Goal: Complete application form: Complete application form

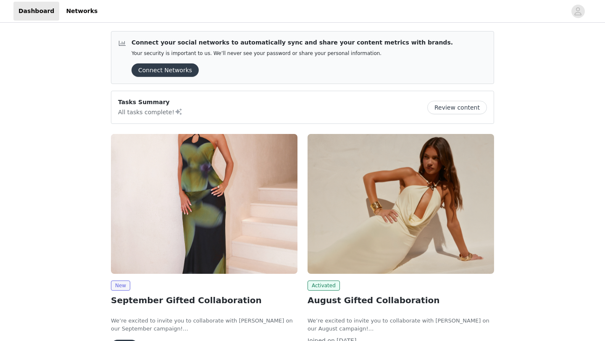
scroll to position [52, 0]
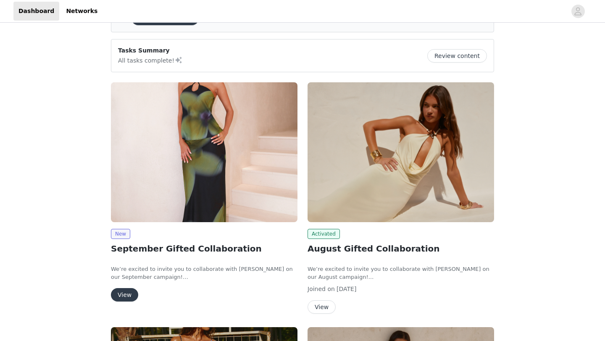
click at [129, 288] on button "View" at bounding box center [124, 294] width 27 height 13
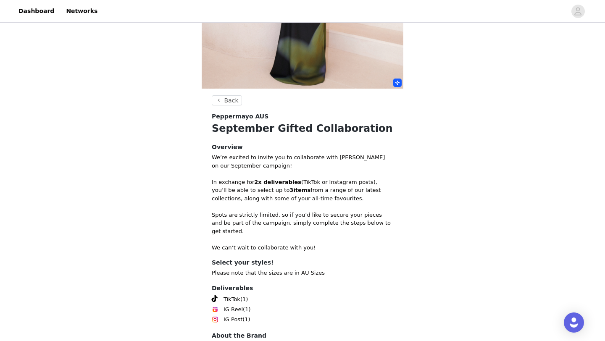
scroll to position [245, 0]
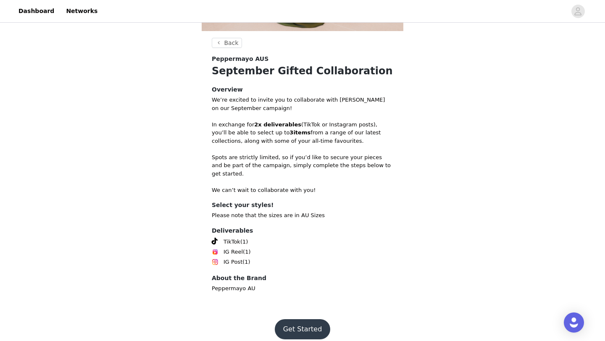
click at [290, 322] on button "Get Started" at bounding box center [303, 329] width 56 height 20
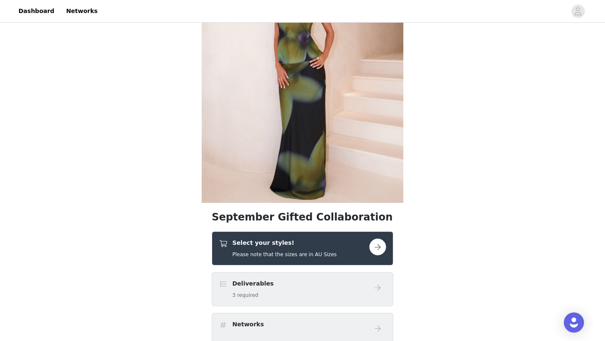
scroll to position [163, 0]
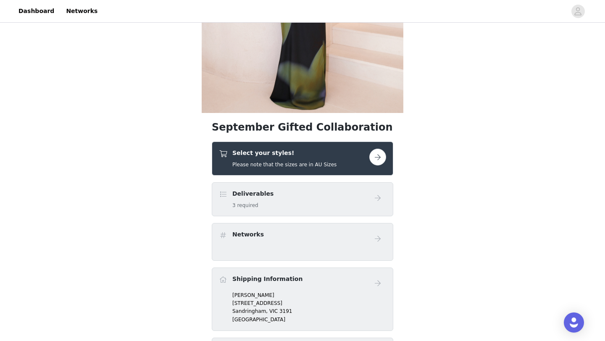
click at [297, 158] on div "Select your styles! Please note that the sizes are in AU Sizes" at bounding box center [284, 159] width 104 height 20
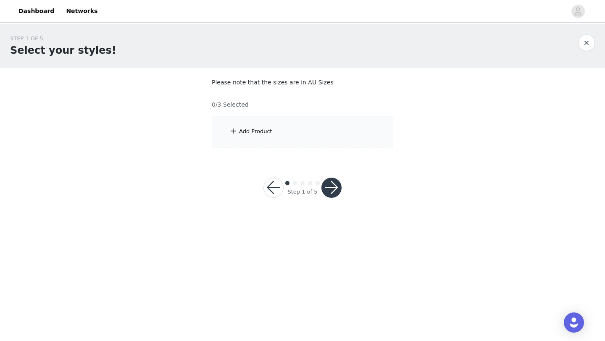
click at [303, 126] on div "Add Product" at bounding box center [303, 132] width 182 height 32
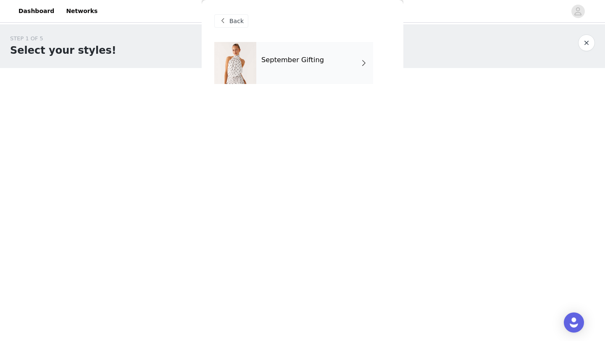
click at [302, 45] on div "September Gifting" at bounding box center [314, 63] width 117 height 42
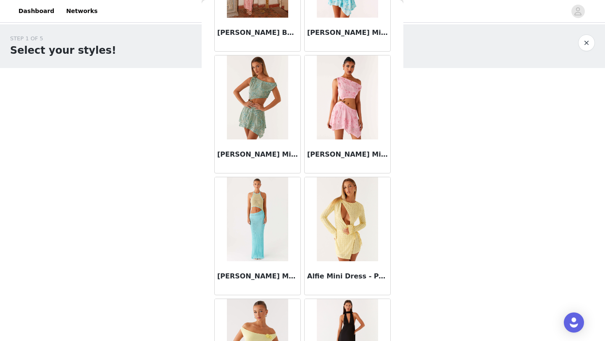
scroll to position [945, 0]
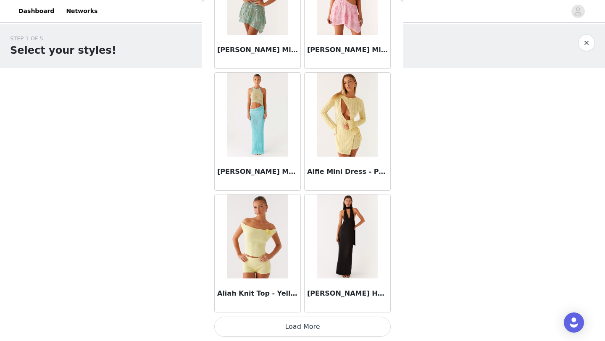
click at [304, 329] on button "Load More" at bounding box center [302, 327] width 177 height 20
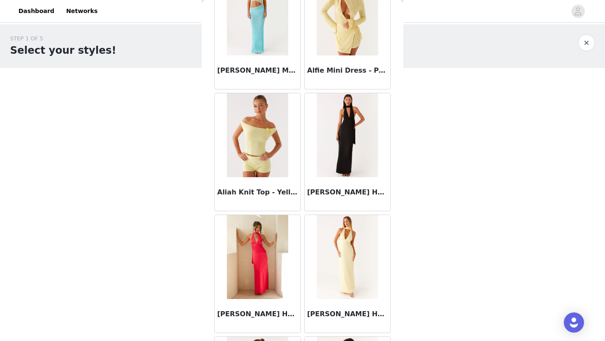
scroll to position [1265, 0]
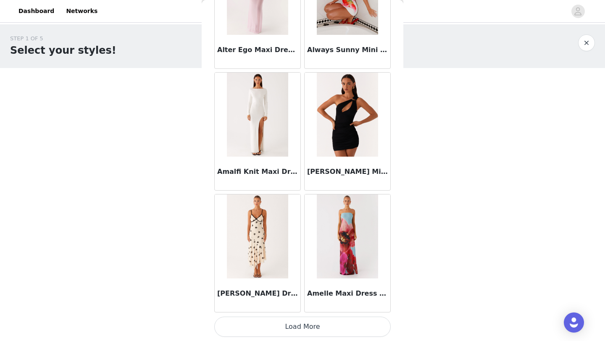
click at [281, 322] on button "Load More" at bounding box center [302, 327] width 177 height 20
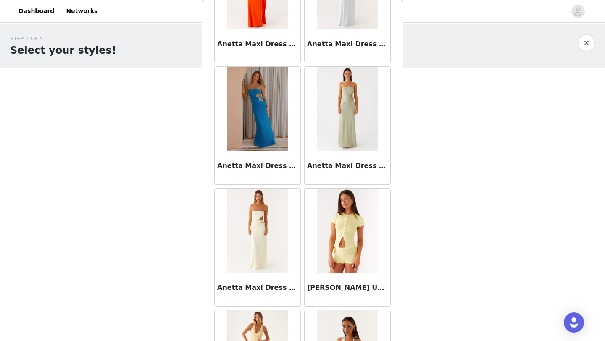
scroll to position [3382, 0]
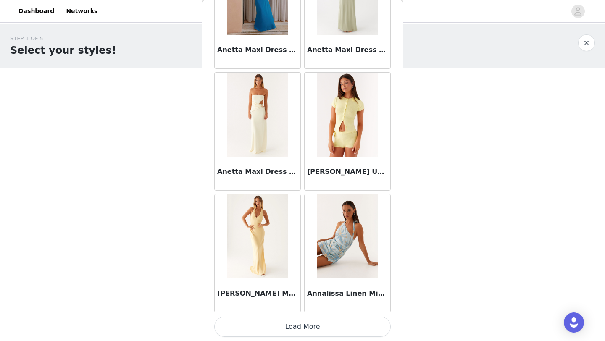
click at [313, 332] on button "Load More" at bounding box center [302, 327] width 177 height 20
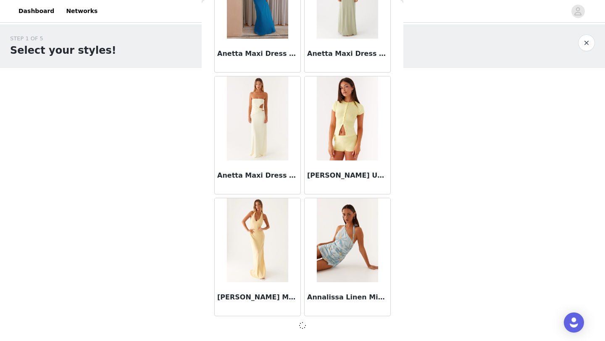
scroll to position [3379, 0]
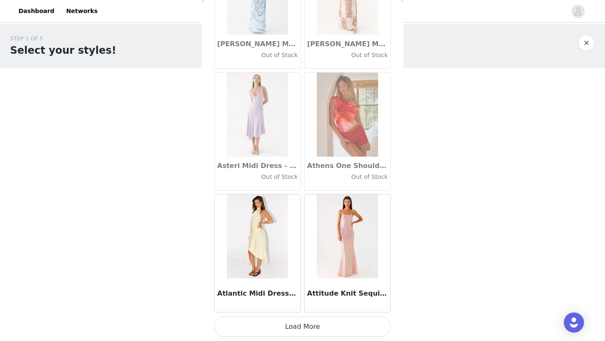
click at [295, 330] on button "Load More" at bounding box center [302, 327] width 177 height 20
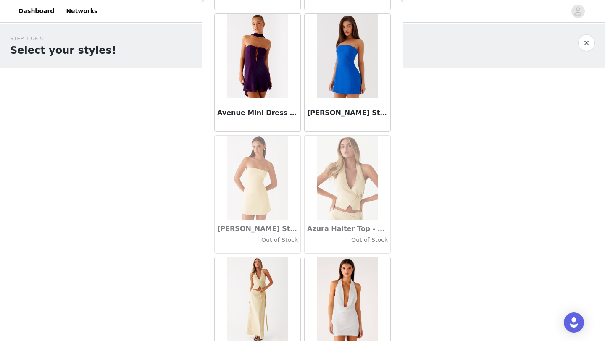
scroll to position [5820, 0]
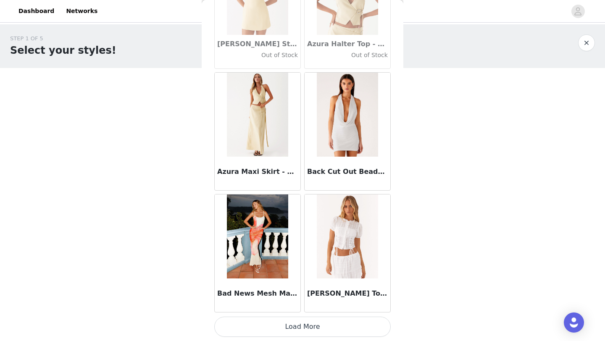
click at [299, 325] on button "Load More" at bounding box center [302, 327] width 177 height 20
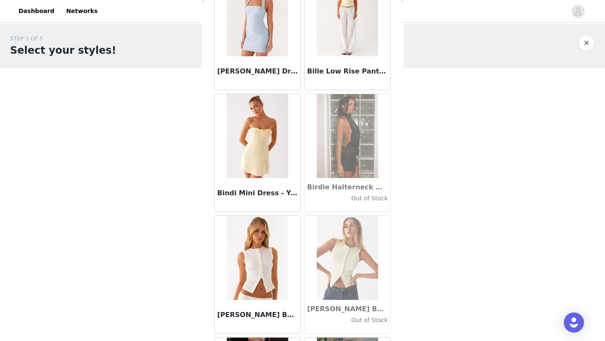
scroll to position [6962, 0]
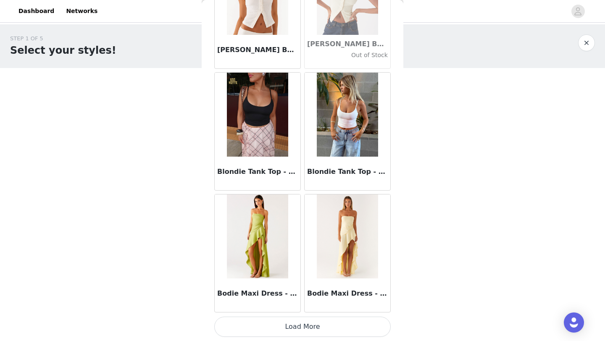
click at [291, 331] on button "Load More" at bounding box center [302, 327] width 177 height 20
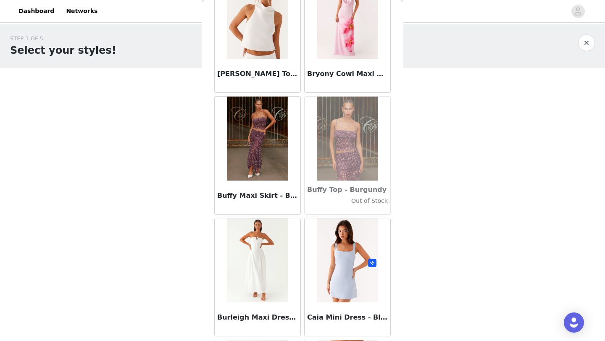
scroll to position [8257, 0]
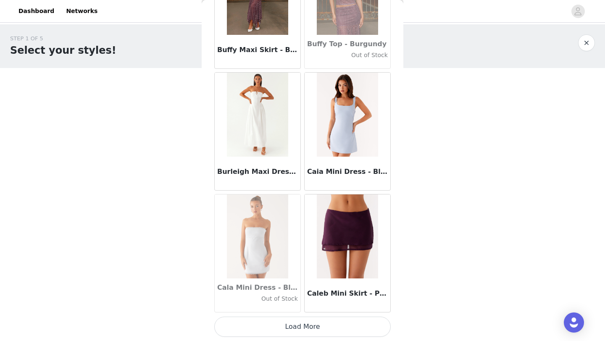
click at [306, 324] on button "Load More" at bounding box center [302, 327] width 177 height 20
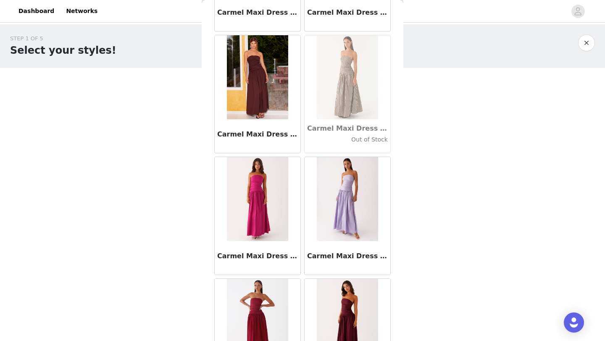
scroll to position [9026, 0]
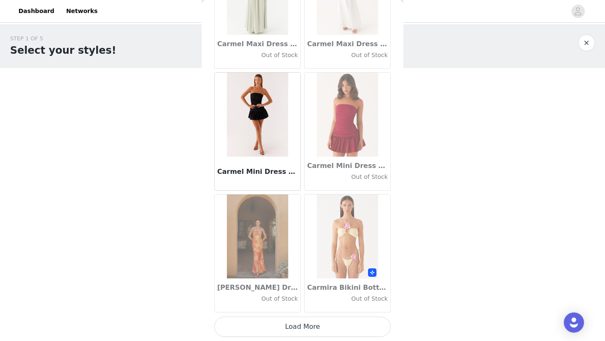
click at [320, 335] on button "Load More" at bounding box center [302, 327] width 177 height 20
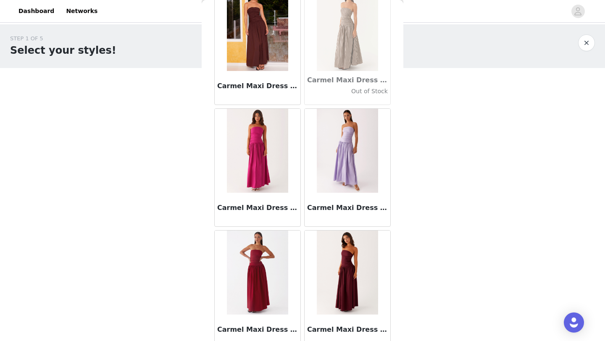
scroll to position [9026, 0]
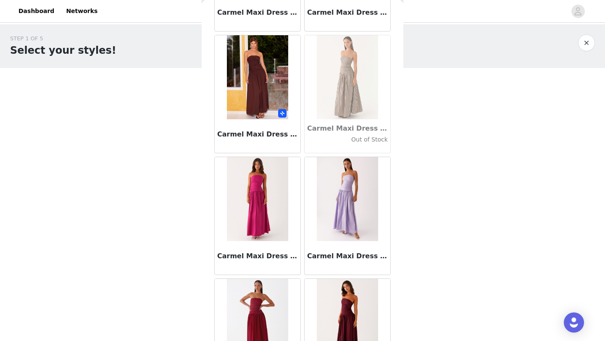
click at [260, 86] on img at bounding box center [257, 77] width 61 height 84
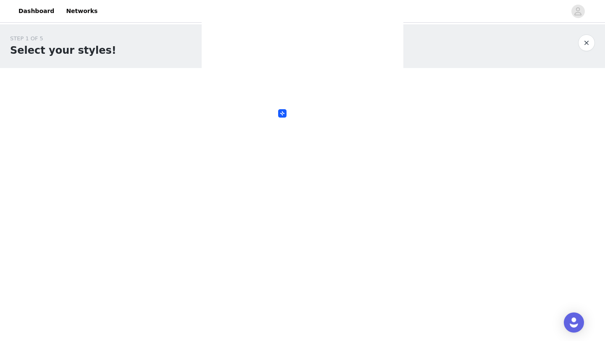
scroll to position [0, 0]
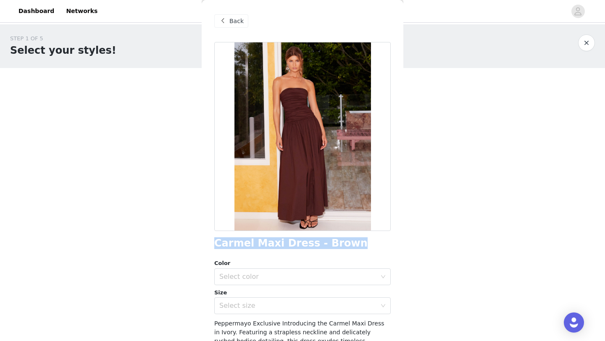
drag, startPoint x: 349, startPoint y: 245, endPoint x: 212, endPoint y: 245, distance: 137.0
click at [212, 245] on div "Back Carmel Maxi Dress - Brown Color Select color Size Select size Peppermayo E…" at bounding box center [303, 170] width 202 height 341
copy h1 "Carmel Maxi Dress - Brown"
click at [238, 15] on div "Back" at bounding box center [231, 20] width 34 height 13
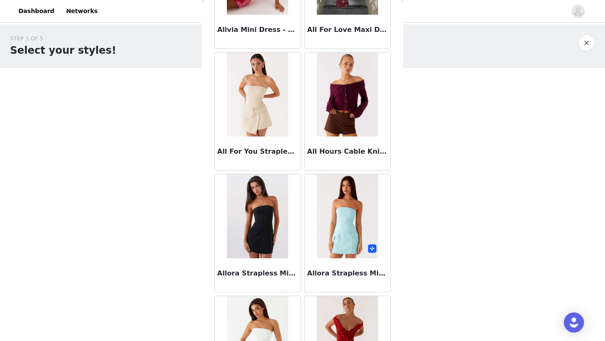
scroll to position [1700, 0]
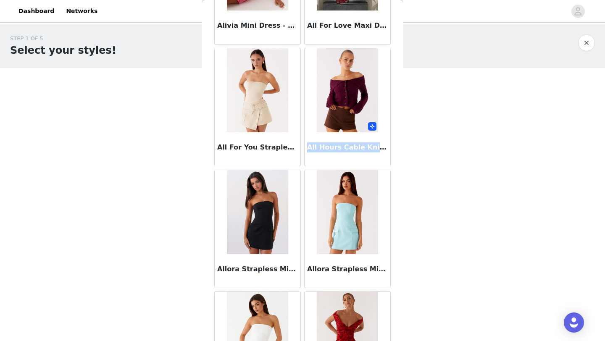
drag, startPoint x: 308, startPoint y: 147, endPoint x: 374, endPoint y: 145, distance: 65.6
click at [374, 145] on h3 "All Hours Cable Knit - Plum" at bounding box center [347, 147] width 81 height 10
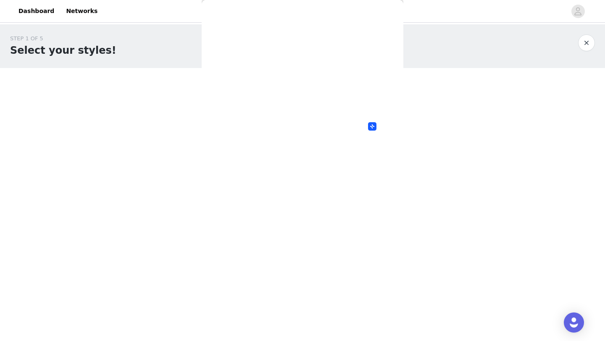
scroll to position [0, 0]
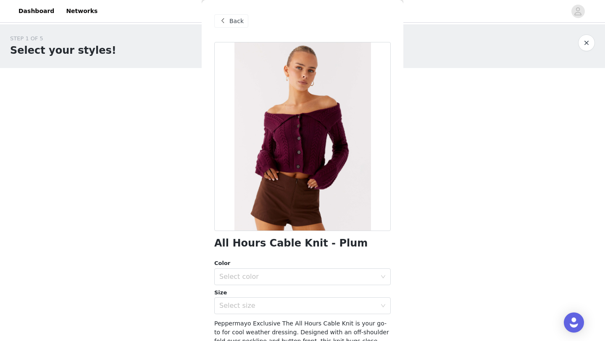
click at [343, 238] on div "All Hours Cable Knit - Plum" at bounding box center [302, 243] width 177 height 11
click at [224, 16] on span at bounding box center [223, 21] width 10 height 10
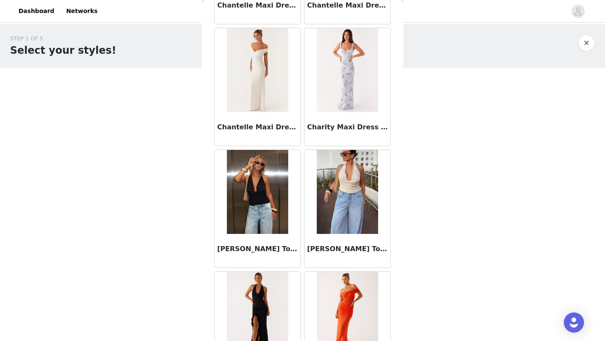
scroll to position [10695, 0]
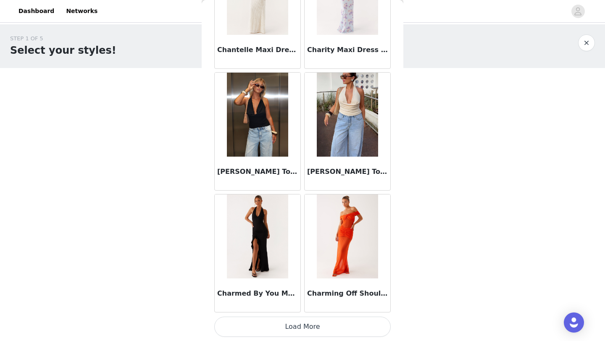
click at [325, 327] on button "Load More" at bounding box center [302, 327] width 177 height 20
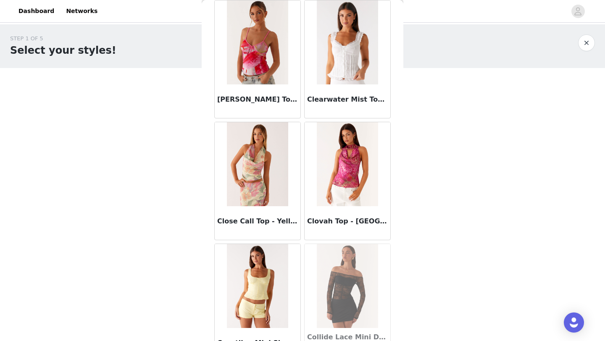
scroll to position [11914, 0]
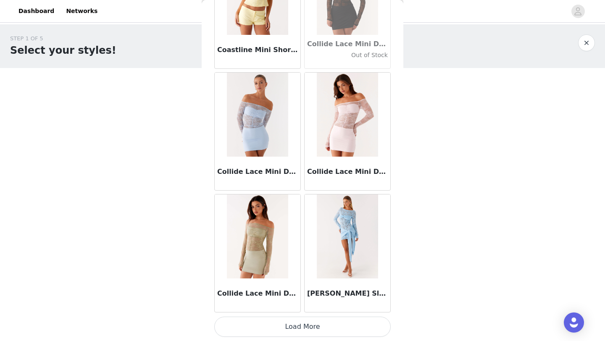
click at [317, 327] on button "Load More" at bounding box center [302, 327] width 177 height 20
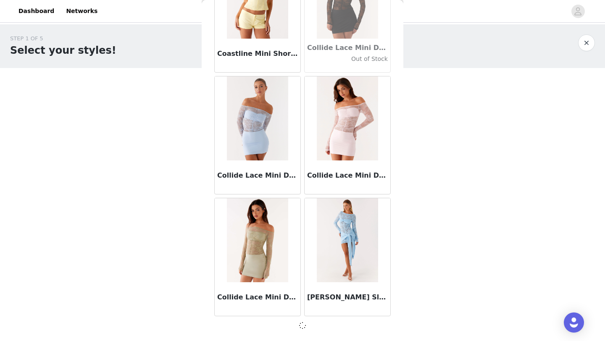
scroll to position [11910, 0]
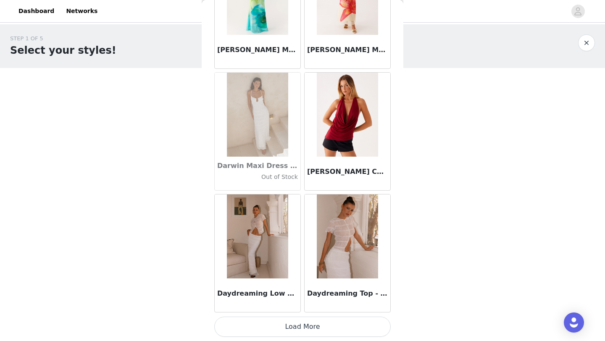
click at [307, 322] on button "Load More" at bounding box center [302, 327] width 177 height 20
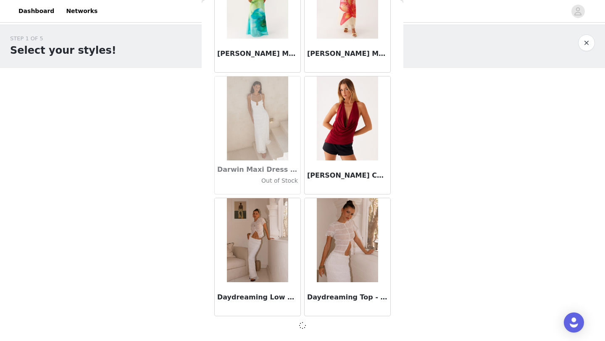
scroll to position [13129, 0]
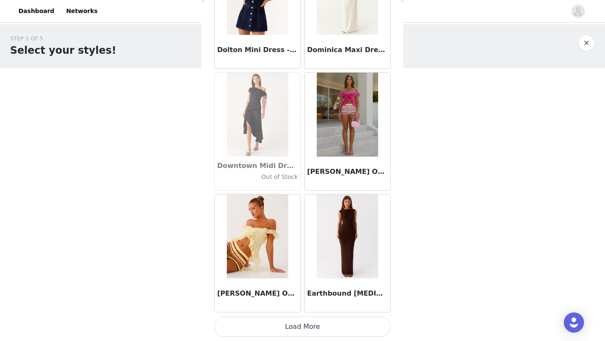
click at [310, 328] on button "Load More" at bounding box center [302, 327] width 177 height 20
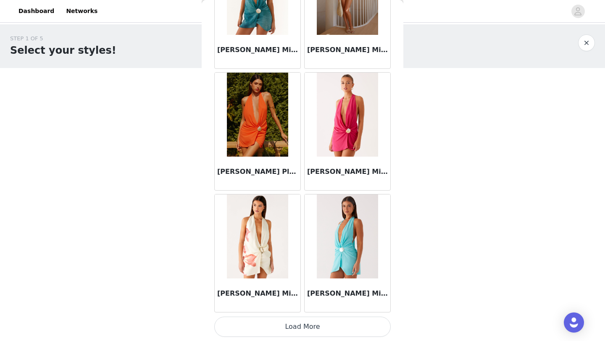
click at [314, 324] on button "Load More" at bounding box center [302, 327] width 177 height 20
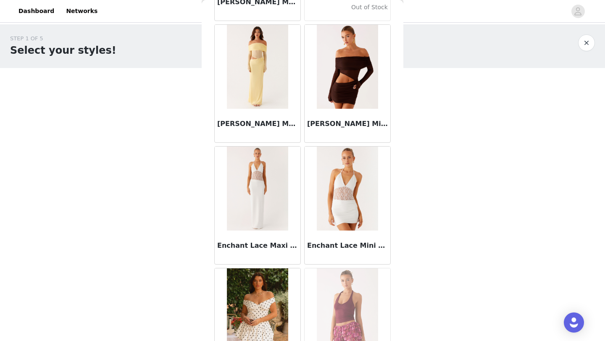
scroll to position [16789, 0]
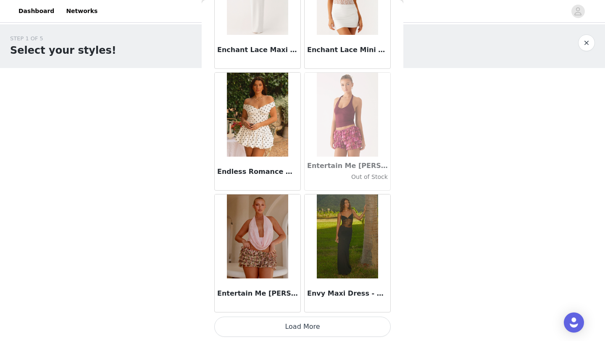
click at [310, 329] on button "Load More" at bounding box center [302, 327] width 177 height 20
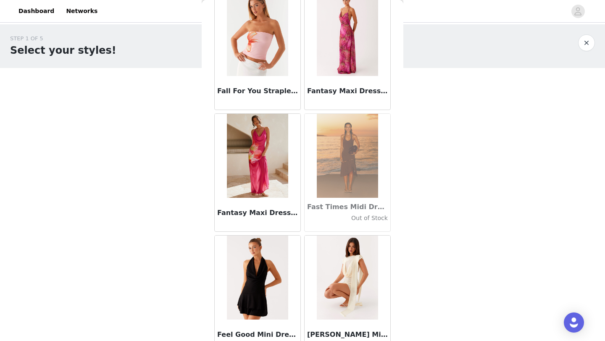
scroll to position [18008, 0]
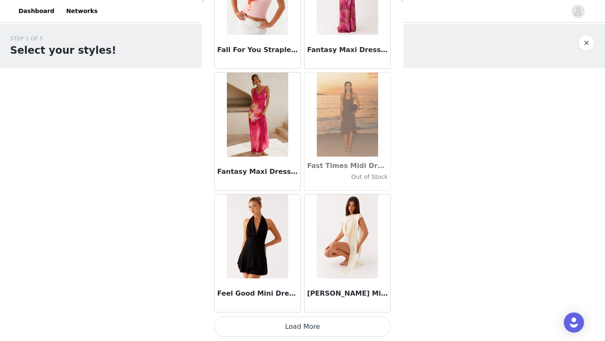
click at [315, 332] on button "Load More" at bounding box center [302, 327] width 177 height 20
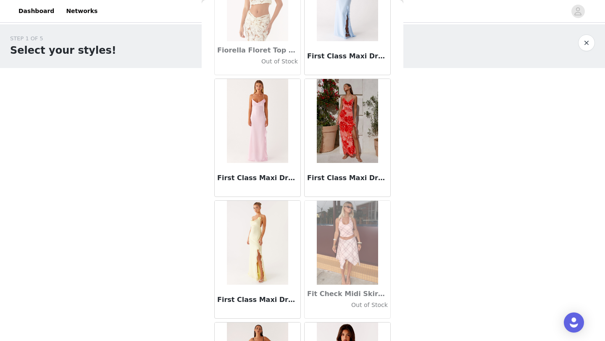
scroll to position [19226, 0]
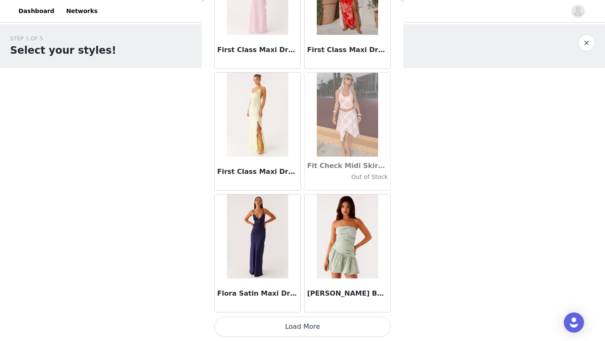
click at [298, 329] on button "Load More" at bounding box center [302, 327] width 177 height 20
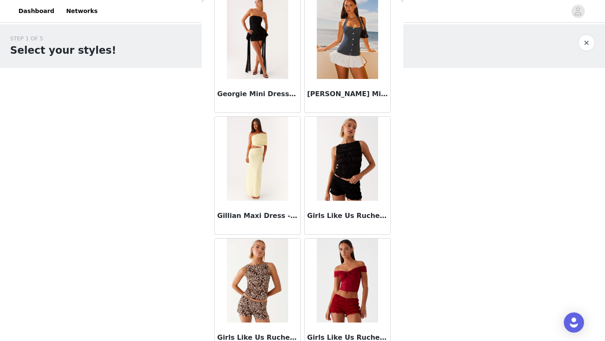
scroll to position [20445, 0]
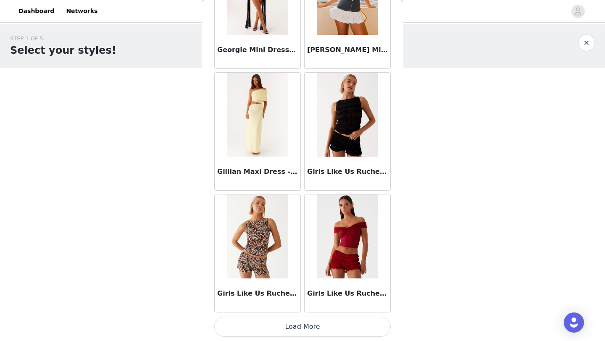
click at [321, 320] on button "Load More" at bounding box center [302, 327] width 177 height 20
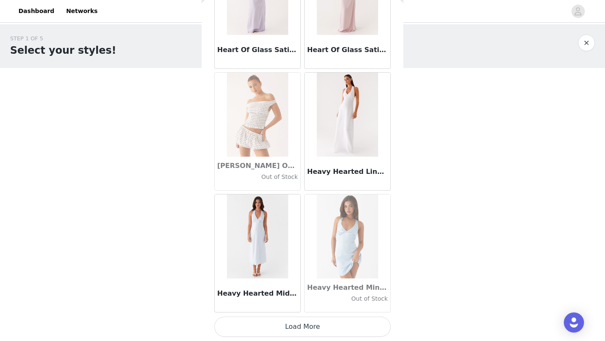
click at [315, 332] on button "Load More" at bounding box center [302, 327] width 177 height 20
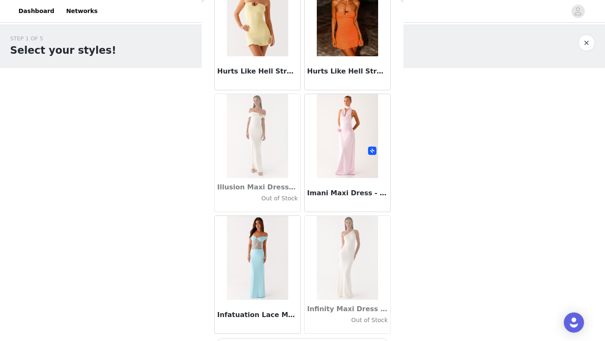
scroll to position [22883, 0]
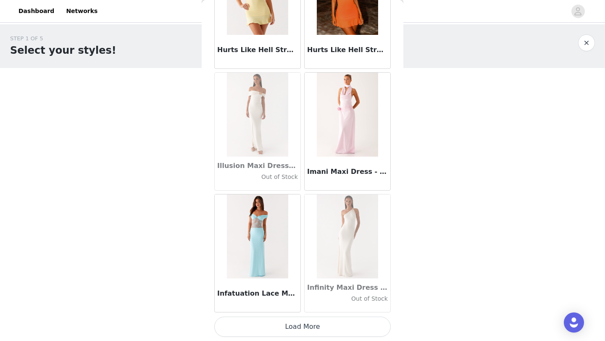
click at [313, 333] on button "Load More" at bounding box center [302, 327] width 177 height 20
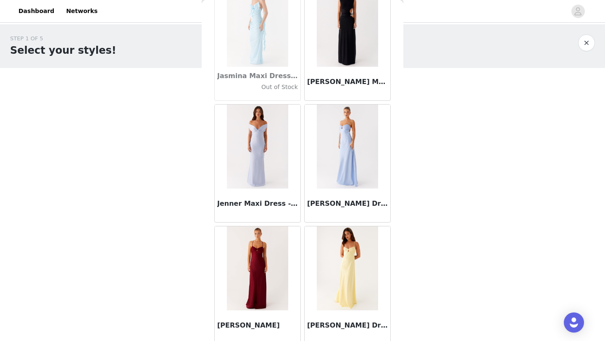
scroll to position [24102, 0]
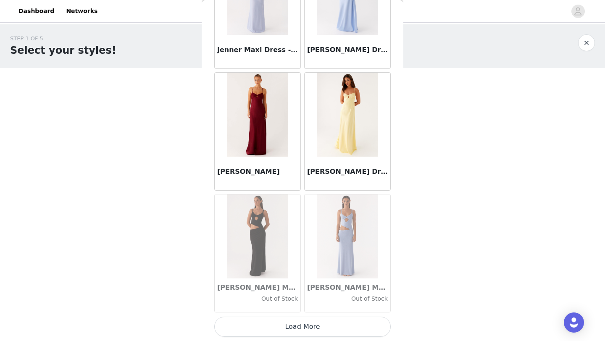
click at [301, 324] on button "Load More" at bounding box center [302, 327] width 177 height 20
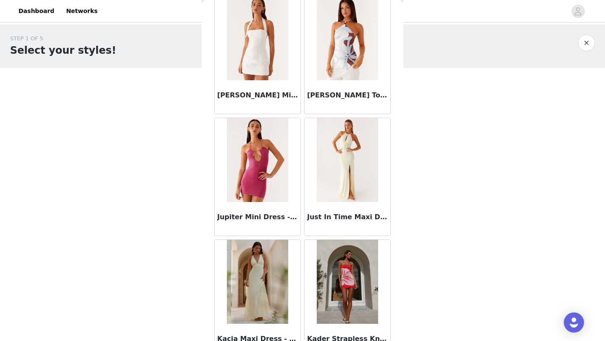
scroll to position [25320, 0]
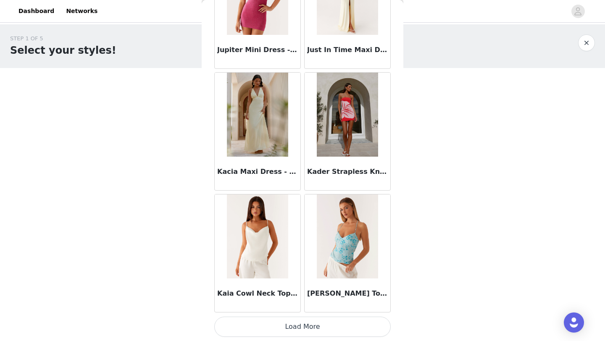
click at [296, 331] on button "Load More" at bounding box center [302, 327] width 177 height 20
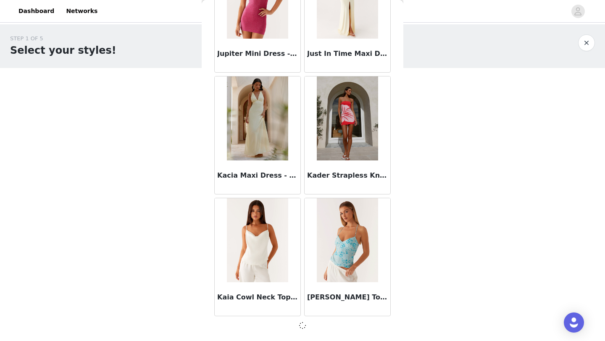
scroll to position [25317, 0]
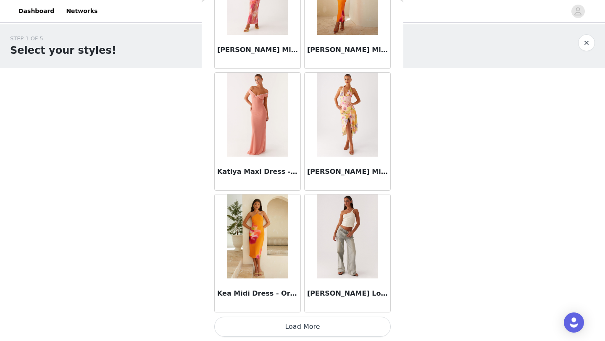
click at [299, 326] on button "Load More" at bounding box center [302, 327] width 177 height 20
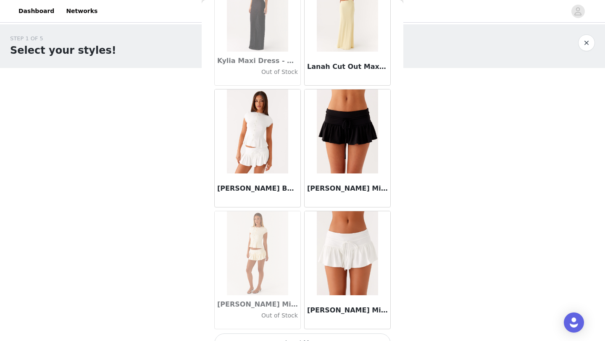
scroll to position [27758, 0]
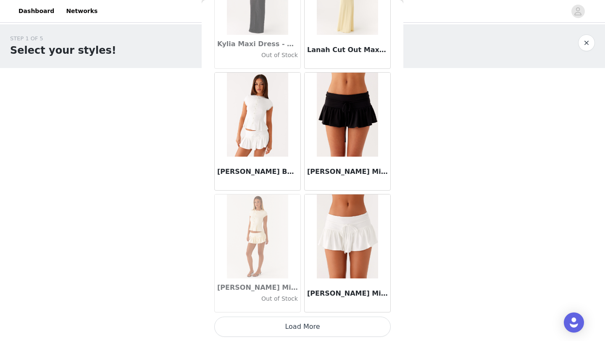
click at [328, 330] on button "Load More" at bounding box center [302, 327] width 177 height 20
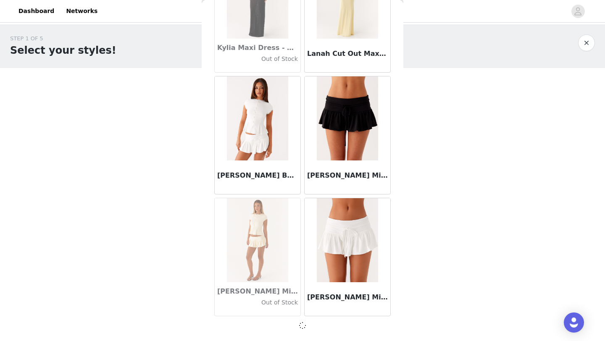
scroll to position [27754, 0]
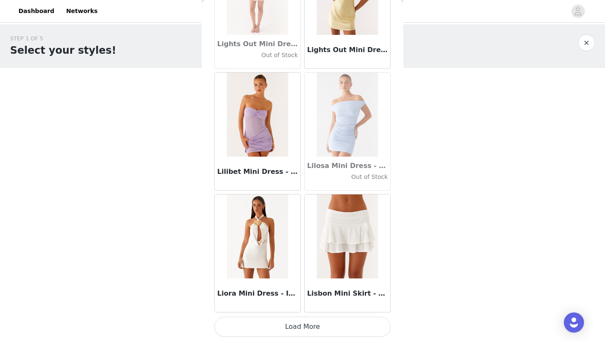
click at [321, 323] on button "Load More" at bounding box center [302, 327] width 177 height 20
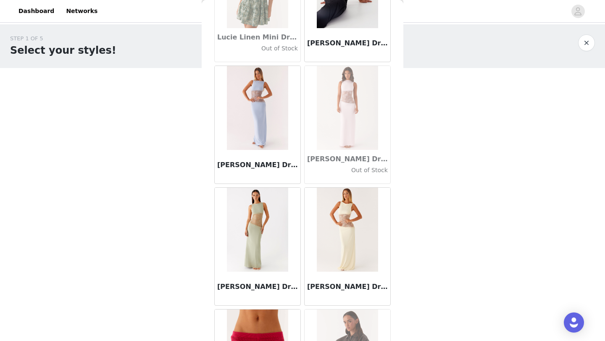
scroll to position [30195, 0]
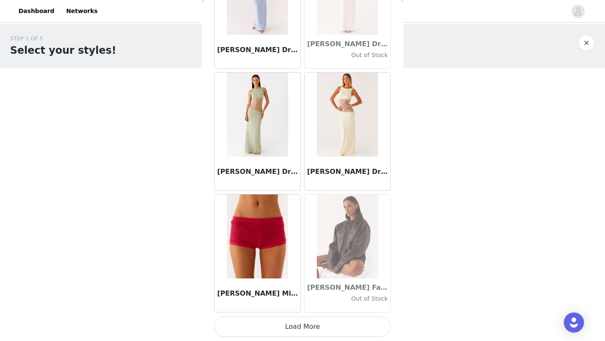
click at [317, 328] on button "Load More" at bounding box center [302, 327] width 177 height 20
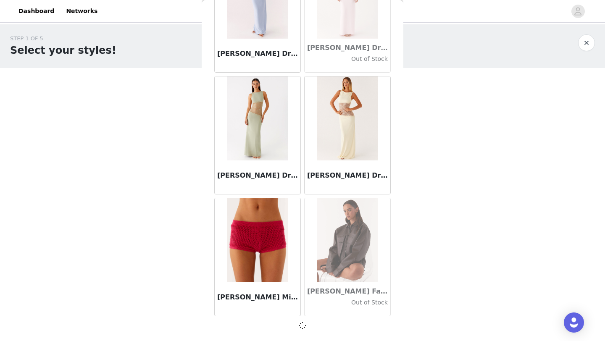
scroll to position [30192, 0]
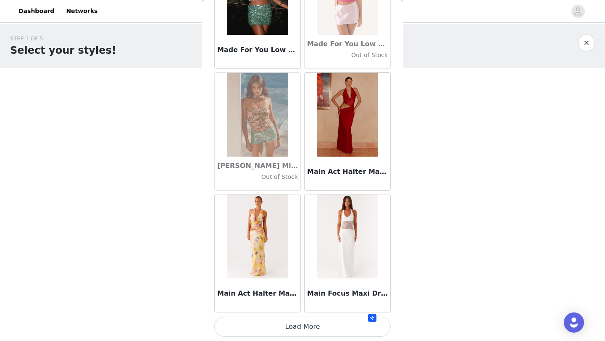
click at [315, 331] on button "Load More" at bounding box center [302, 327] width 177 height 20
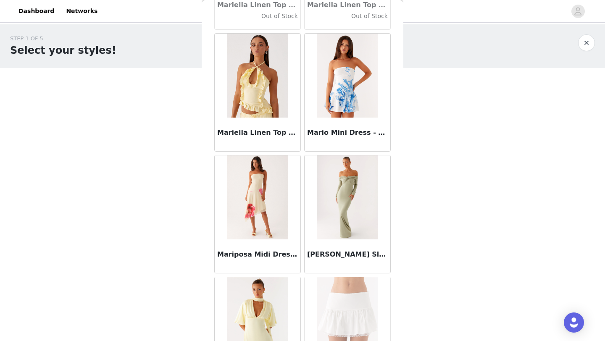
scroll to position [32633, 0]
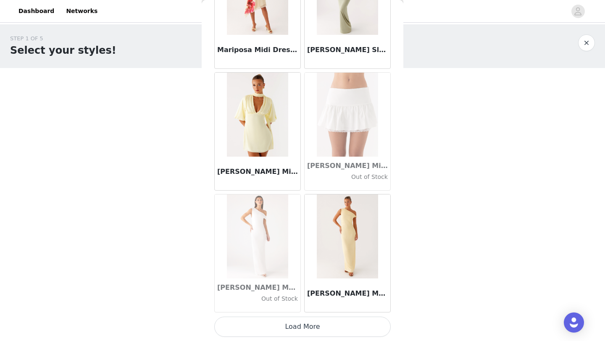
click at [302, 323] on button "Load More" at bounding box center [302, 327] width 177 height 20
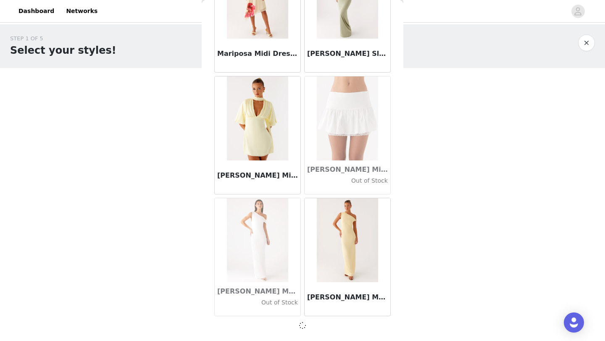
scroll to position [32629, 0]
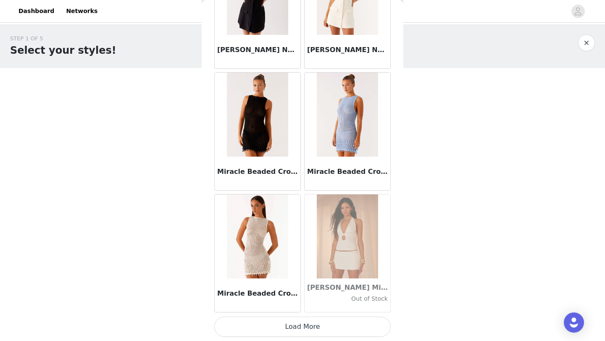
click at [303, 328] on button "Load More" at bounding box center [302, 327] width 177 height 20
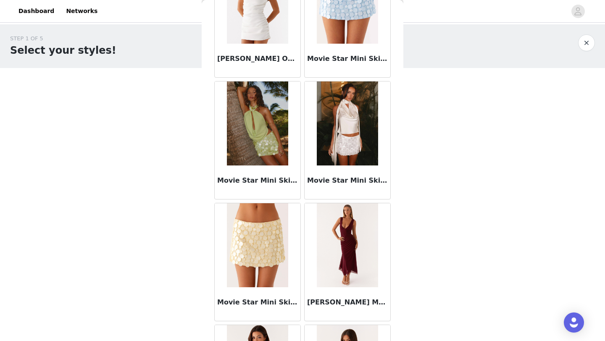
scroll to position [35063, 0]
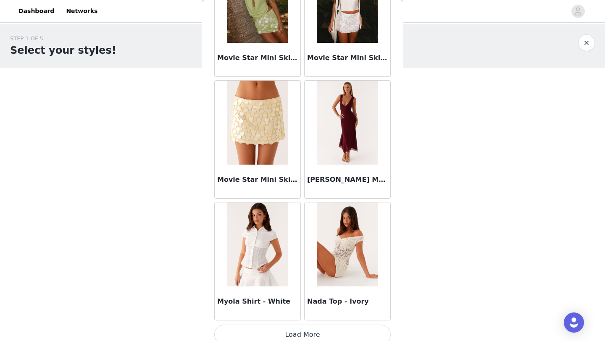
click at [302, 330] on button "Load More" at bounding box center [302, 335] width 177 height 20
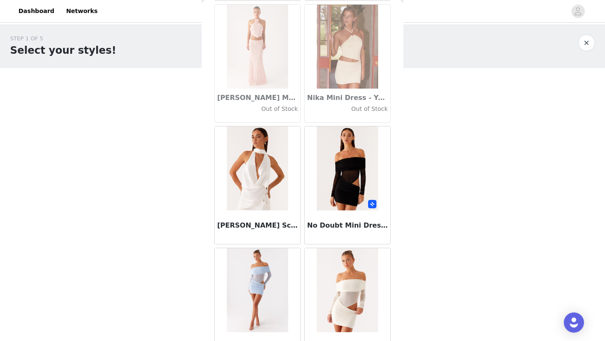
scroll to position [36289, 0]
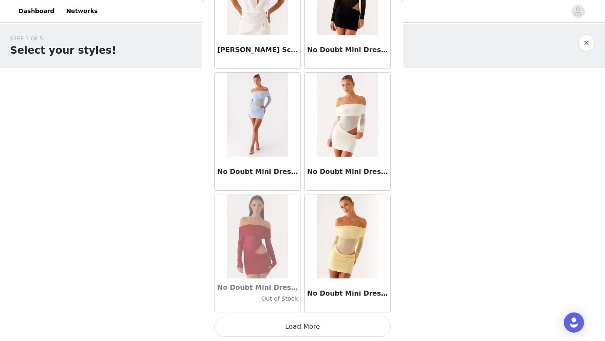
click at [322, 327] on button "Load More" at bounding box center [302, 327] width 177 height 20
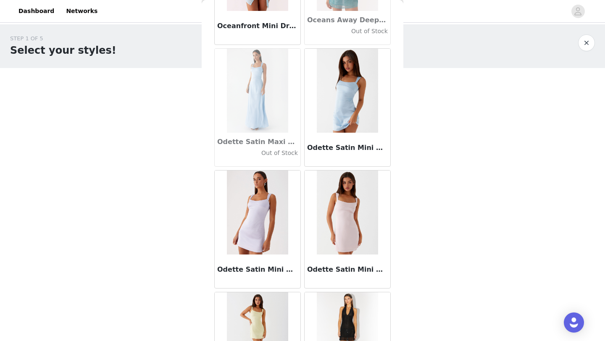
scroll to position [37508, 0]
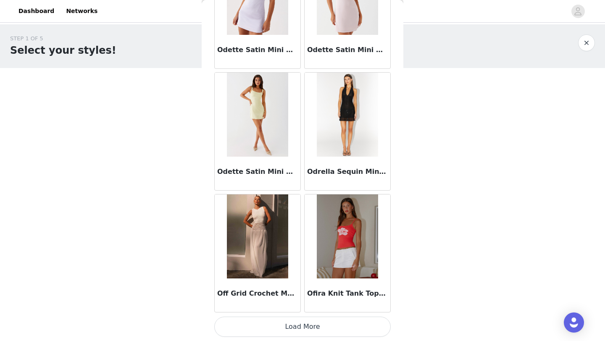
click at [307, 335] on button "Load More" at bounding box center [302, 327] width 177 height 20
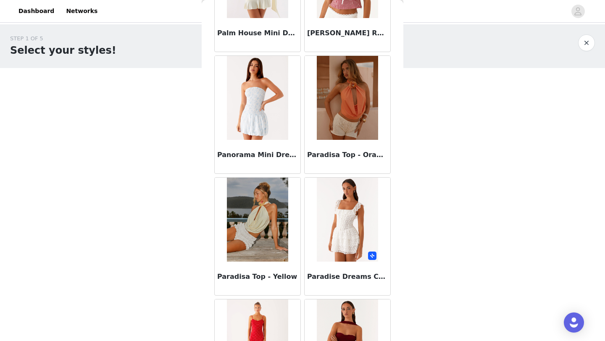
scroll to position [38727, 0]
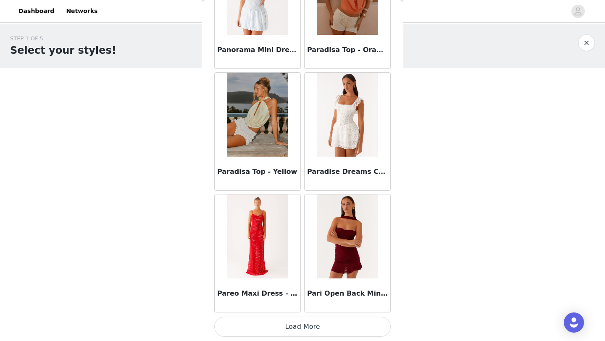
click at [317, 326] on button "Load More" at bounding box center [302, 327] width 177 height 20
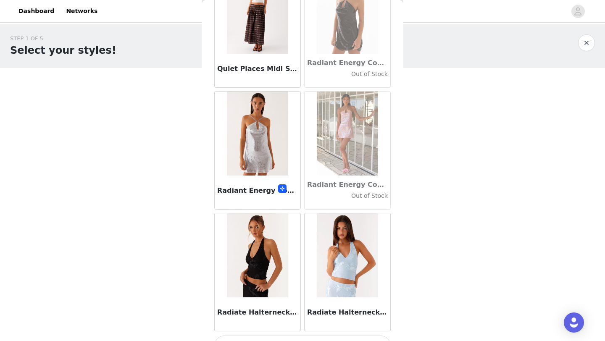
scroll to position [39946, 0]
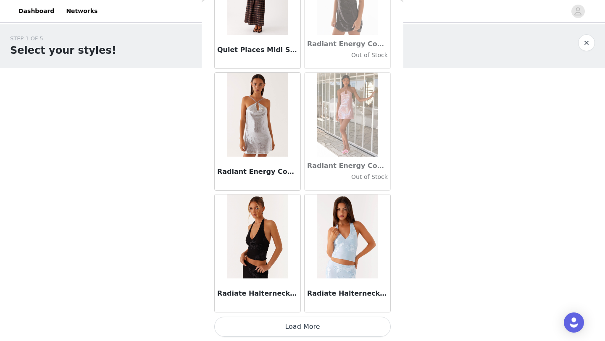
click at [279, 325] on button "Load More" at bounding box center [302, 327] width 177 height 20
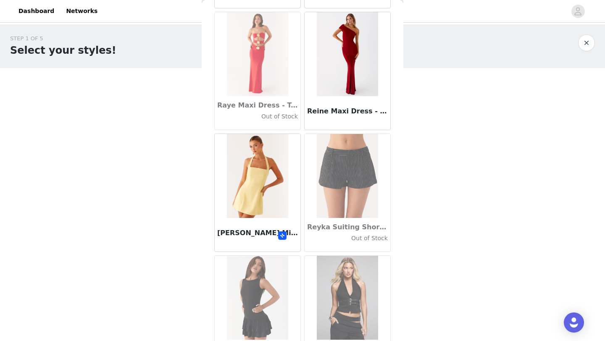
scroll to position [41164, 0]
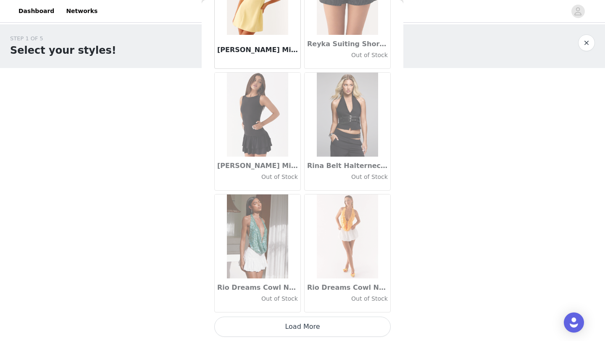
click at [281, 323] on button "Load More" at bounding box center [302, 327] width 177 height 20
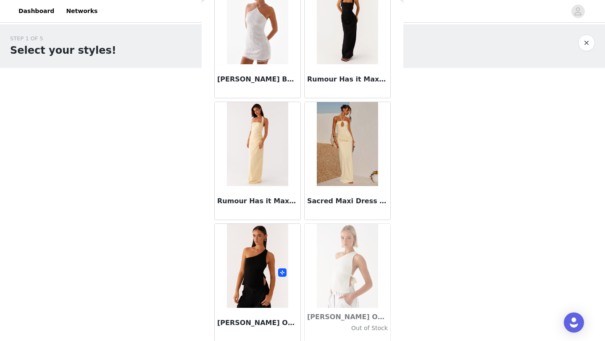
scroll to position [42383, 0]
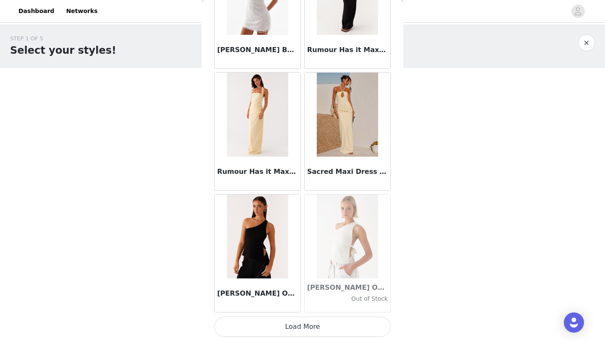
click at [279, 326] on button "Load More" at bounding box center [302, 327] width 177 height 20
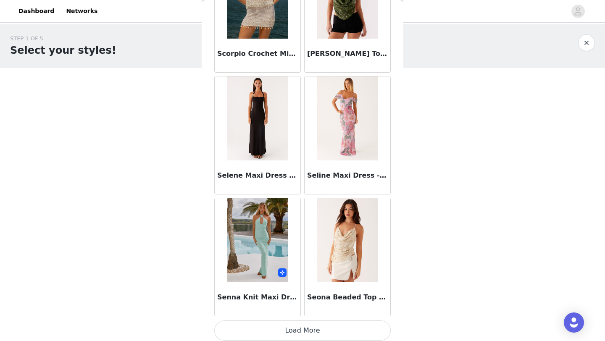
scroll to position [43602, 0]
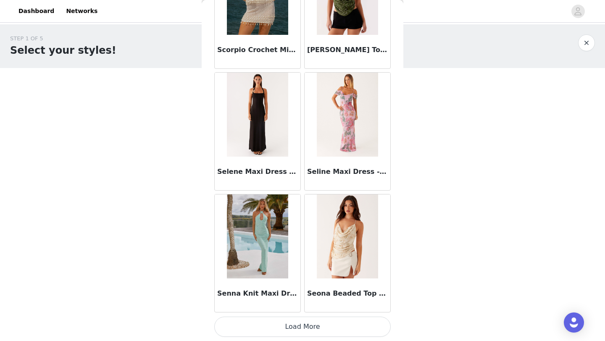
click at [277, 324] on button "Load More" at bounding box center [302, 327] width 177 height 20
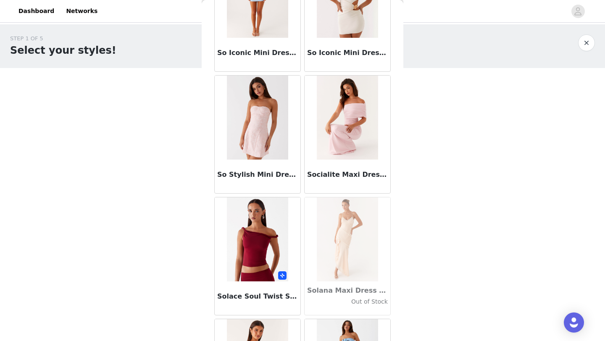
scroll to position [44821, 0]
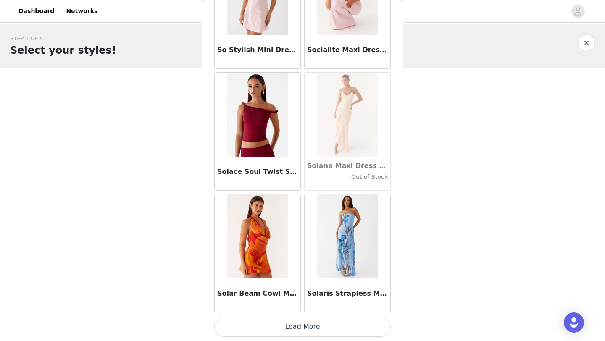
click at [282, 330] on button "Load More" at bounding box center [302, 327] width 177 height 20
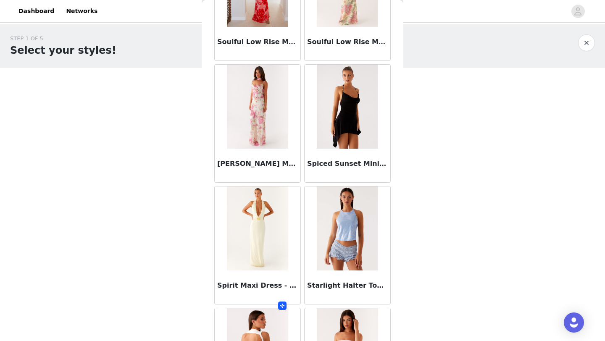
scroll to position [46032, 0]
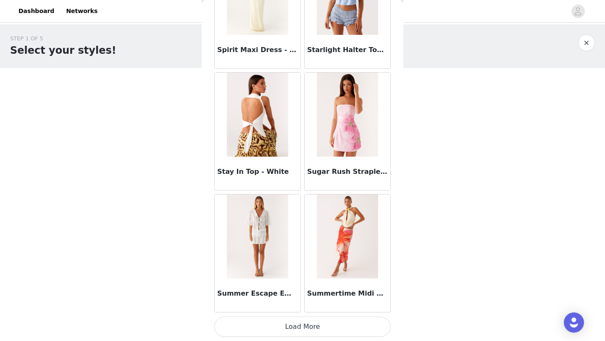
click at [285, 332] on button "Load More" at bounding box center [302, 327] width 177 height 20
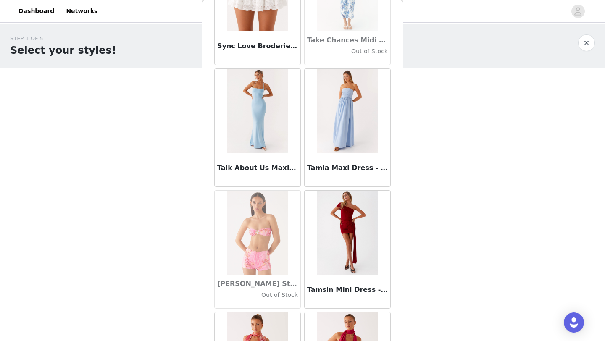
scroll to position [47258, 0]
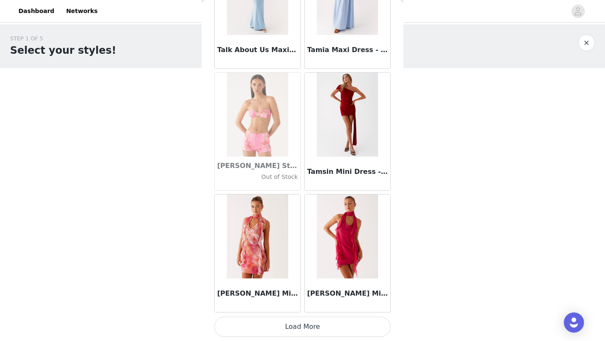
click at [293, 331] on button "Load More" at bounding box center [302, 327] width 177 height 20
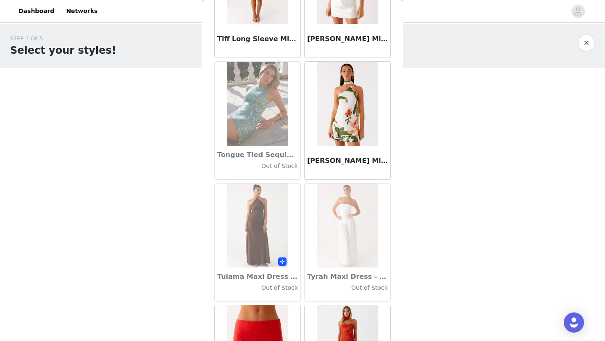
scroll to position [48477, 0]
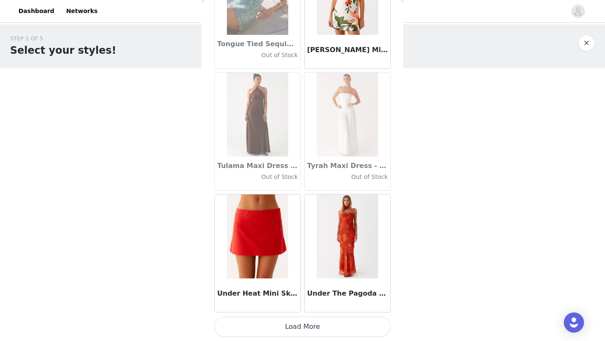
click at [276, 322] on button "Load More" at bounding box center [302, 327] width 177 height 20
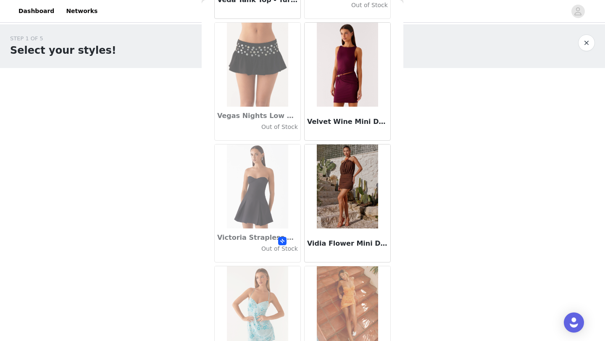
scroll to position [49696, 0]
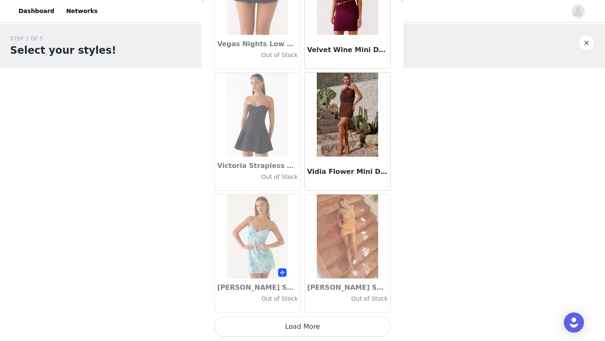
click at [272, 329] on button "Load More" at bounding box center [302, 327] width 177 height 20
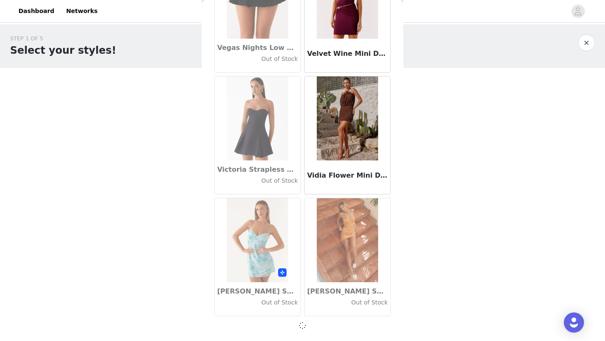
scroll to position [49692, 0]
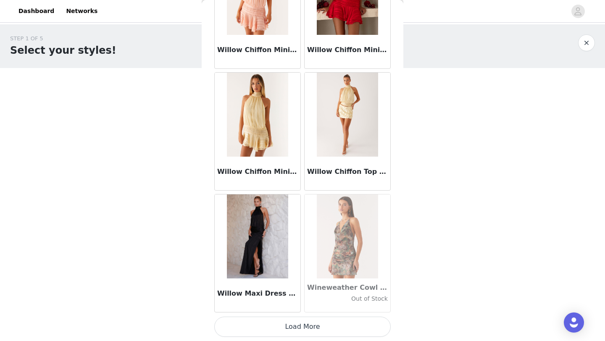
click at [271, 325] on button "Load More" at bounding box center [302, 327] width 177 height 20
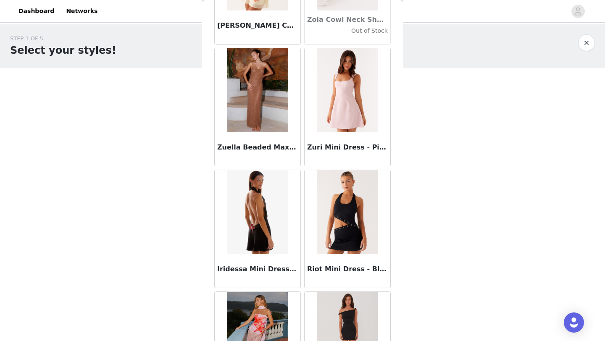
scroll to position [52133, 0]
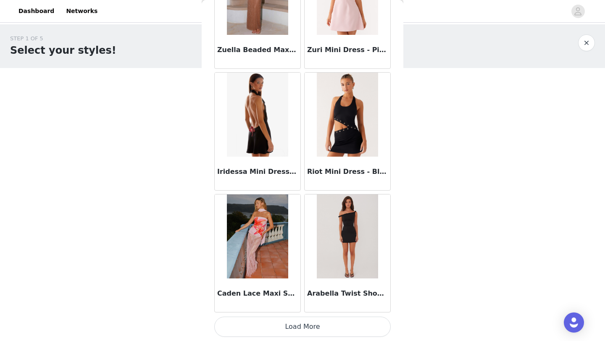
click at [277, 329] on button "Load More" at bounding box center [302, 327] width 177 height 20
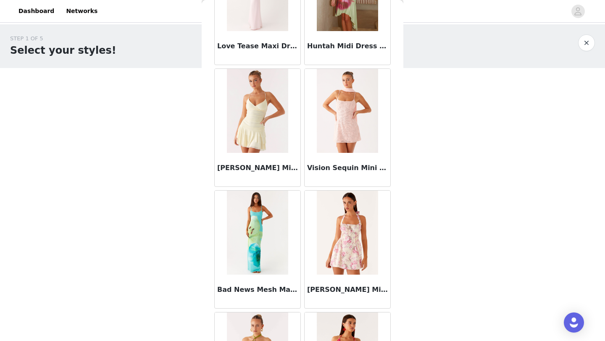
scroll to position [53352, 0]
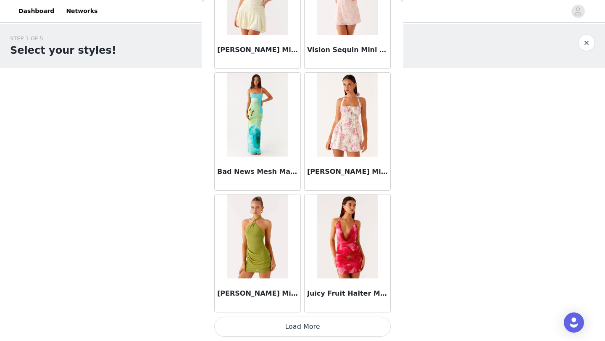
click at [281, 331] on button "Load More" at bounding box center [302, 327] width 177 height 20
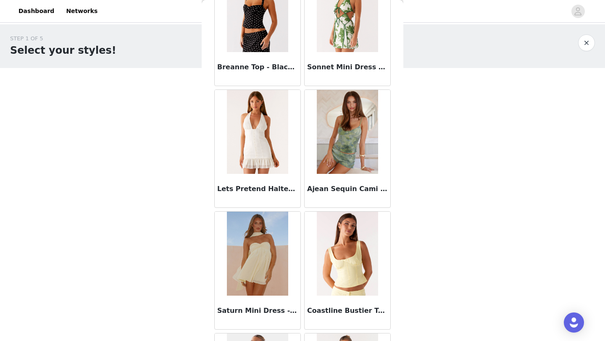
scroll to position [54571, 0]
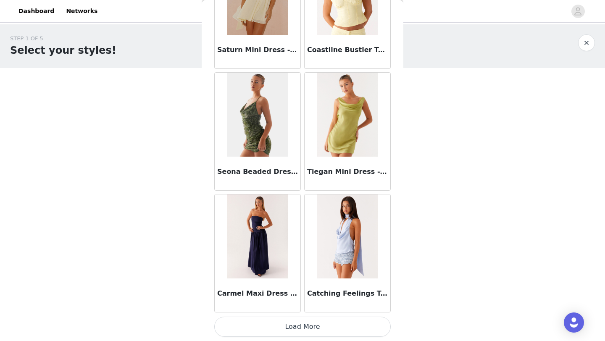
click at [308, 331] on button "Load More" at bounding box center [302, 327] width 177 height 20
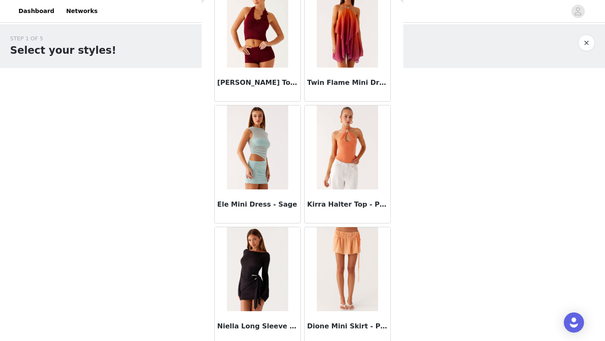
scroll to position [55790, 0]
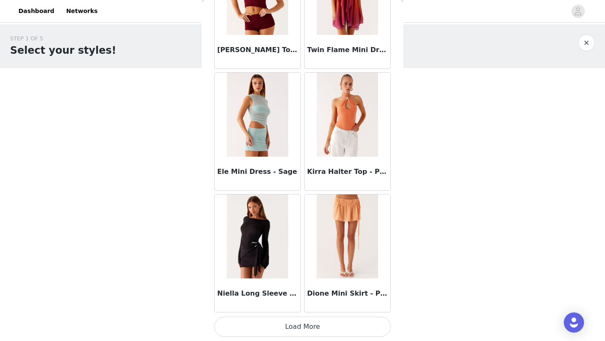
click at [285, 327] on button "Load More" at bounding box center [302, 327] width 177 height 20
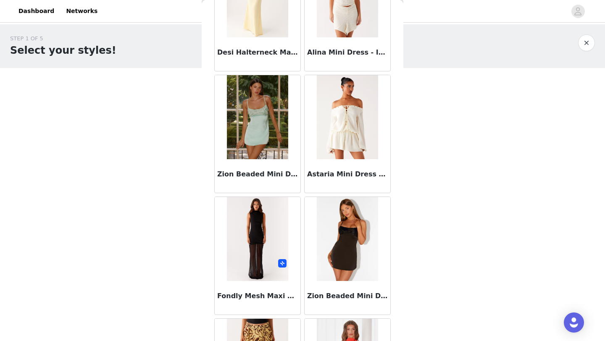
scroll to position [57008, 0]
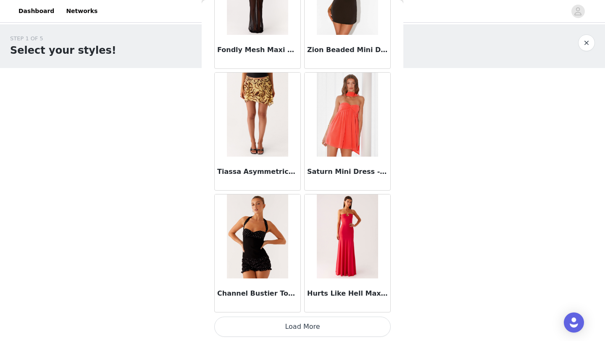
click at [276, 326] on button "Load More" at bounding box center [302, 327] width 177 height 20
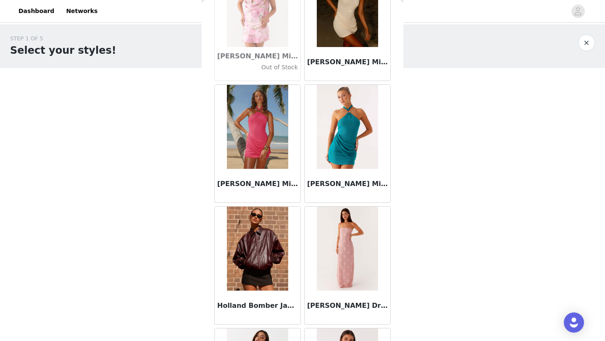
scroll to position [22527, 0]
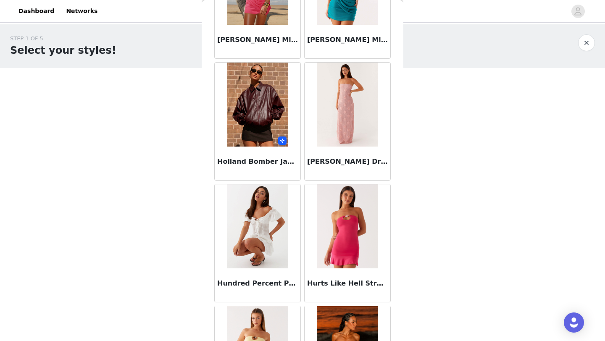
click at [241, 119] on img at bounding box center [257, 105] width 61 height 84
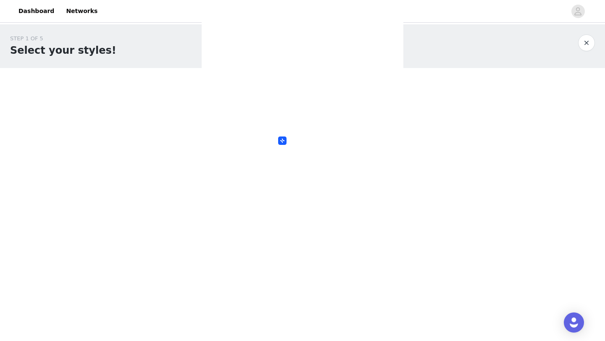
scroll to position [0, 0]
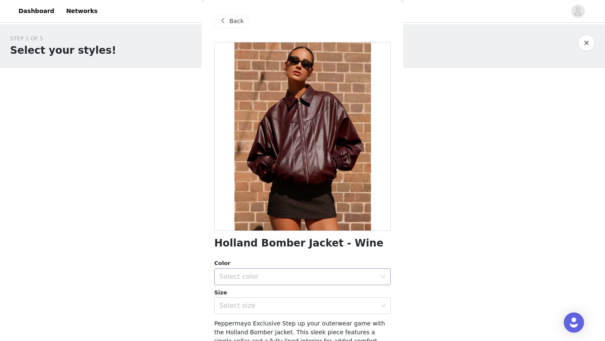
click at [262, 284] on div "Select color" at bounding box center [299, 277] width 161 height 16
click at [258, 303] on ul "Wine" at bounding box center [302, 295] width 177 height 17
click at [258, 297] on li "Wine" at bounding box center [302, 295] width 177 height 13
click at [258, 309] on div "Select size" at bounding box center [297, 306] width 157 height 8
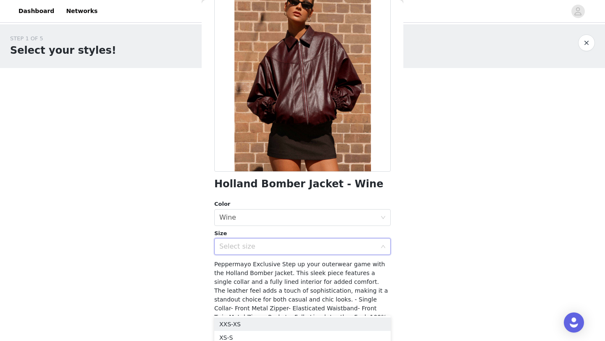
scroll to position [65, 0]
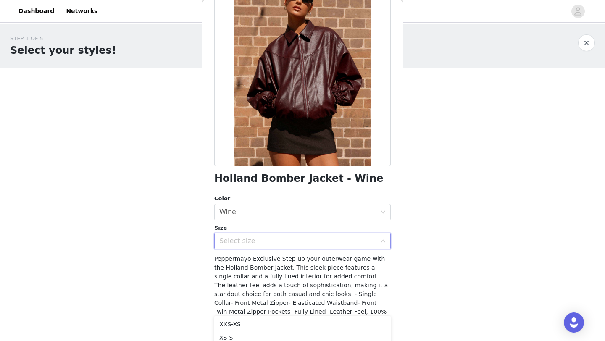
click at [239, 225] on div "Size" at bounding box center [302, 228] width 177 height 8
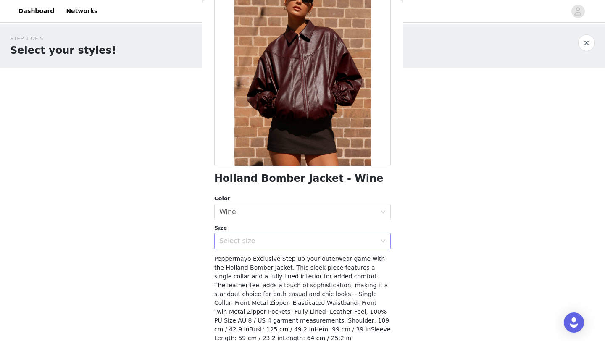
click at [239, 249] on div "Select size" at bounding box center [299, 241] width 161 height 16
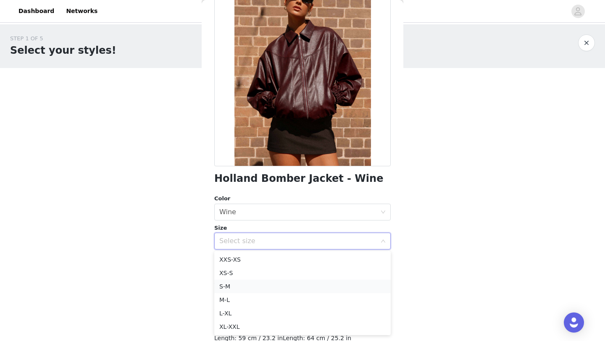
click at [234, 288] on li "S-M" at bounding box center [302, 286] width 177 height 13
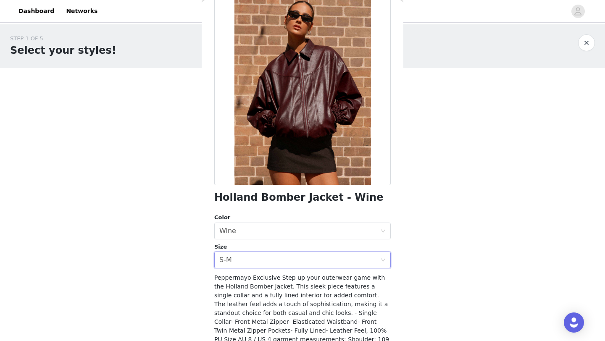
scroll to position [102, 0]
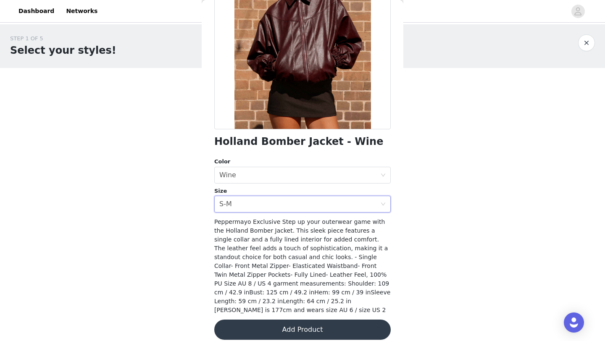
click at [293, 324] on button "Add Product" at bounding box center [302, 330] width 177 height 20
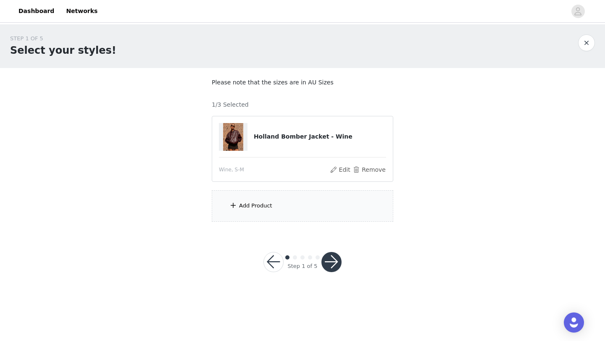
click at [270, 205] on div "Add Product" at bounding box center [255, 206] width 33 height 8
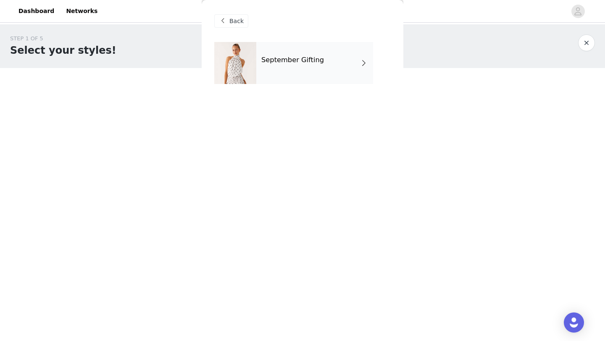
click at [275, 62] on h4 "September Gifting" at bounding box center [292, 60] width 63 height 8
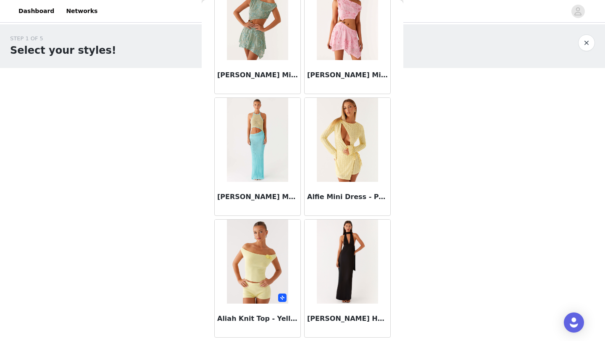
scroll to position [945, 0]
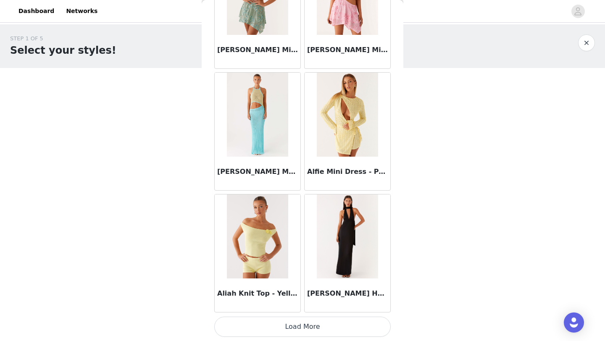
click at [282, 325] on button "Load More" at bounding box center [302, 327] width 177 height 20
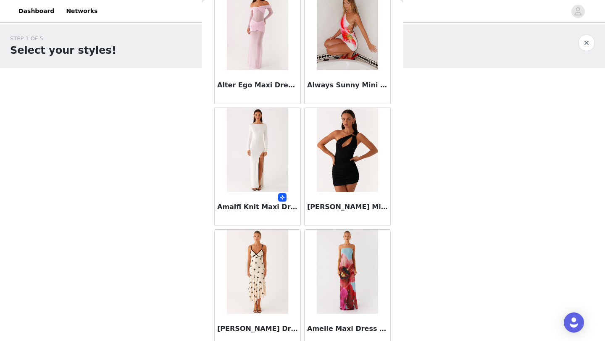
scroll to position [2164, 0]
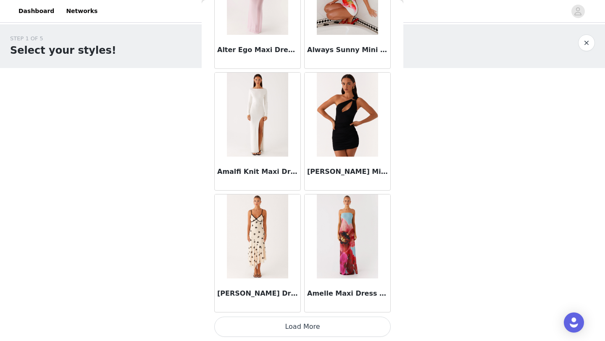
click at [265, 330] on button "Load More" at bounding box center [302, 327] width 177 height 20
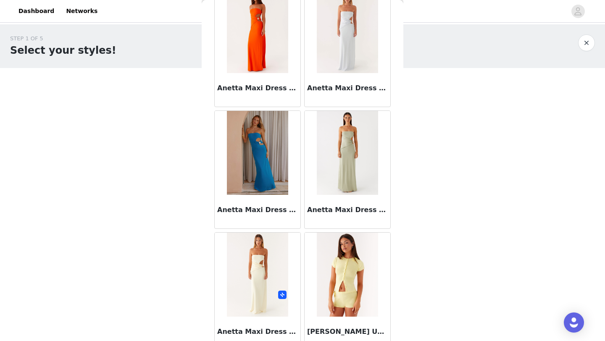
scroll to position [3382, 0]
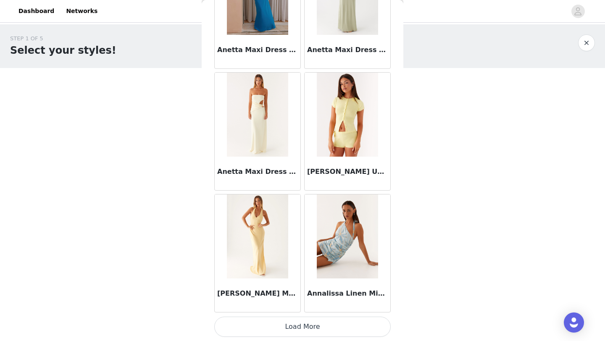
click at [273, 330] on button "Load More" at bounding box center [302, 327] width 177 height 20
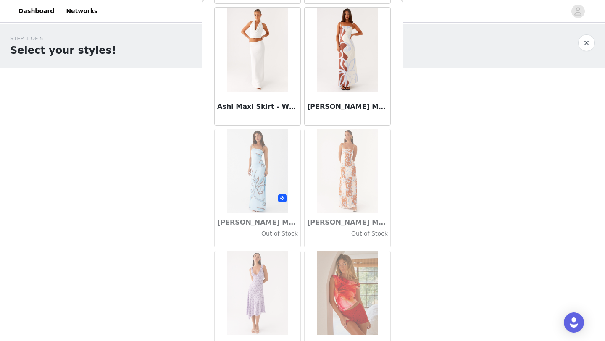
scroll to position [4601, 0]
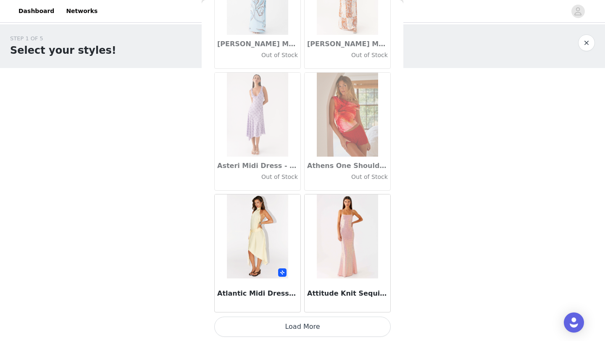
click at [284, 330] on button "Load More" at bounding box center [302, 327] width 177 height 20
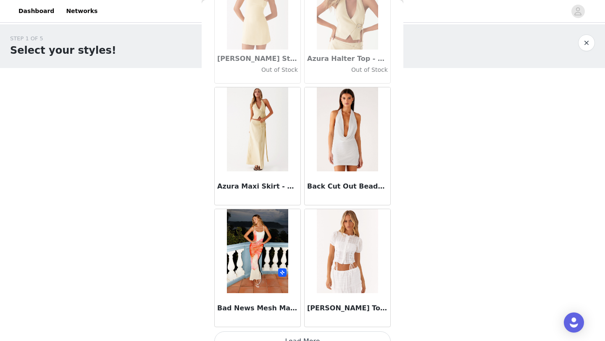
scroll to position [5820, 0]
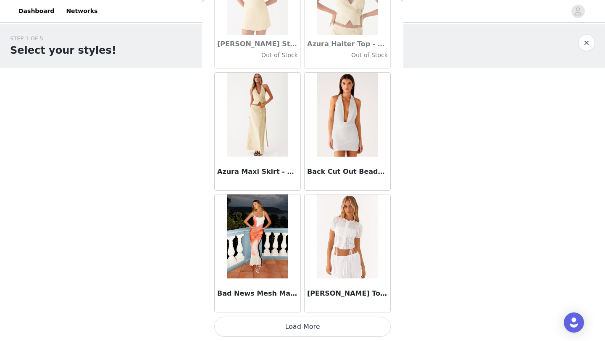
click at [281, 325] on button "Load More" at bounding box center [302, 327] width 177 height 20
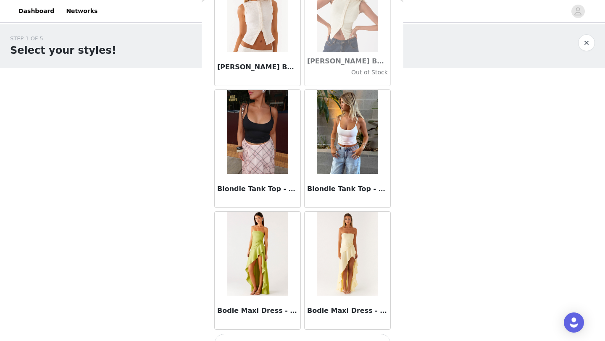
scroll to position [7039, 0]
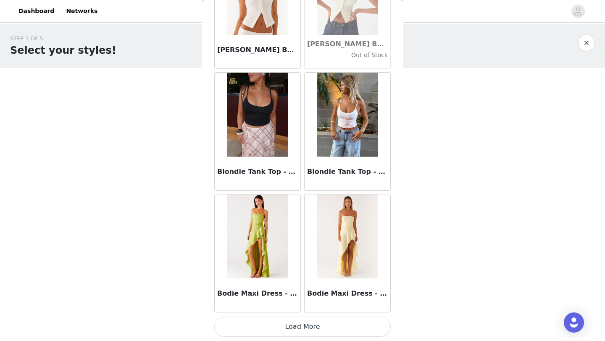
click at [322, 334] on button "Load More" at bounding box center [302, 327] width 177 height 20
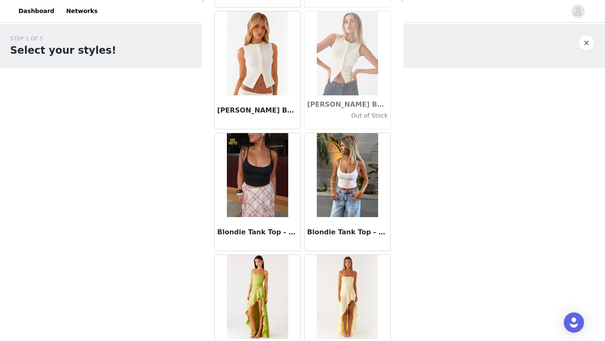
scroll to position [6946, 0]
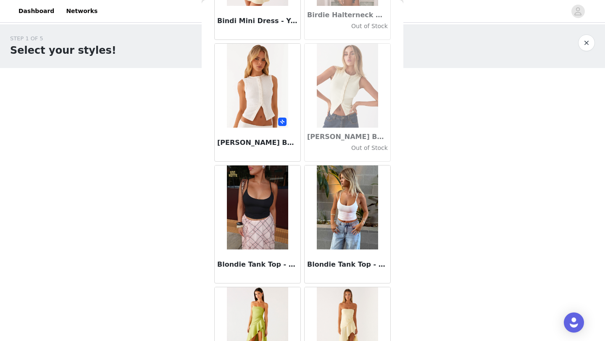
click at [252, 103] on img at bounding box center [257, 86] width 61 height 84
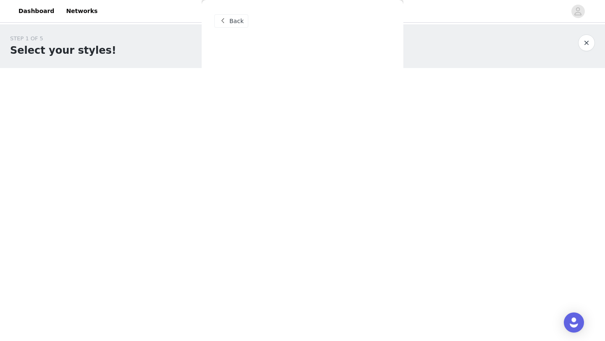
scroll to position [0, 0]
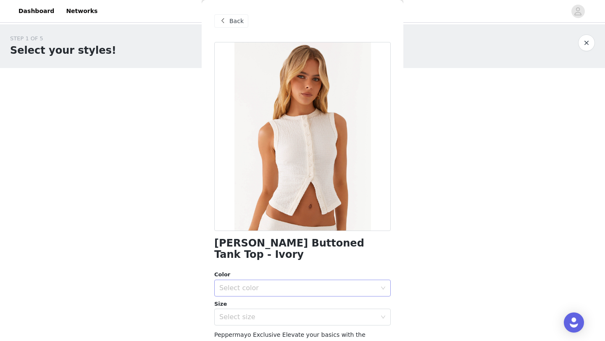
click at [279, 284] on div "Select color" at bounding box center [297, 288] width 157 height 8
click at [273, 302] on li "Ivory" at bounding box center [302, 295] width 177 height 13
click at [274, 313] on div "Select size" at bounding box center [297, 317] width 157 height 8
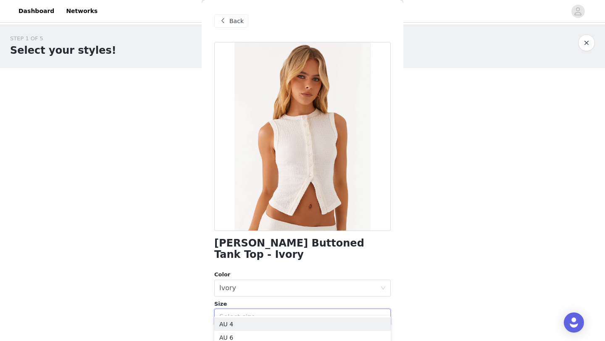
scroll to position [47, 0]
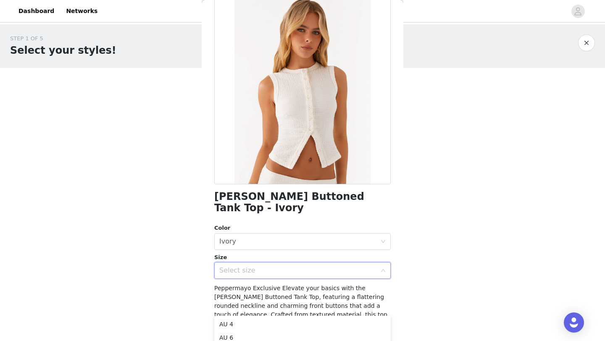
click at [242, 266] on div "Select size" at bounding box center [297, 270] width 157 height 8
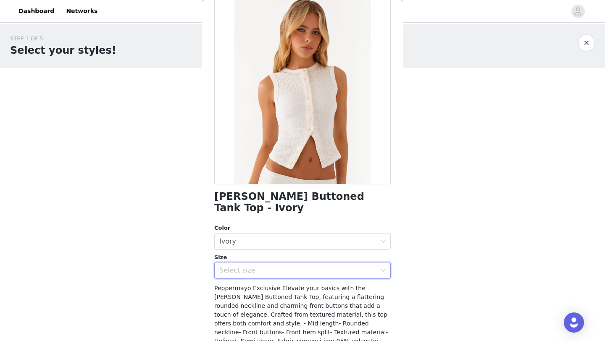
click at [242, 266] on div "Select size" at bounding box center [297, 270] width 157 height 8
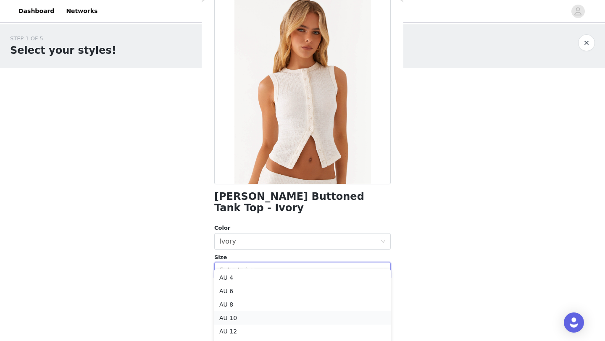
click at [240, 316] on li "AU 10" at bounding box center [302, 317] width 177 height 13
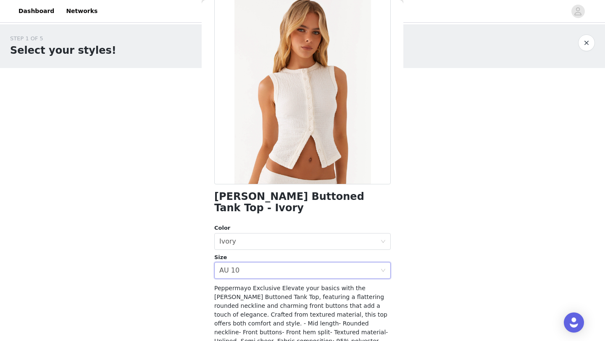
scroll to position [102, 0]
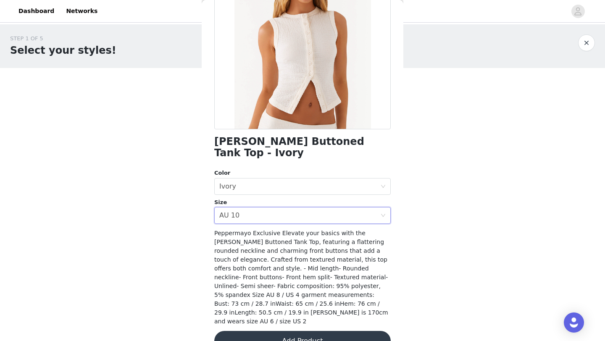
click at [249, 331] on button "Add Product" at bounding box center [302, 341] width 177 height 20
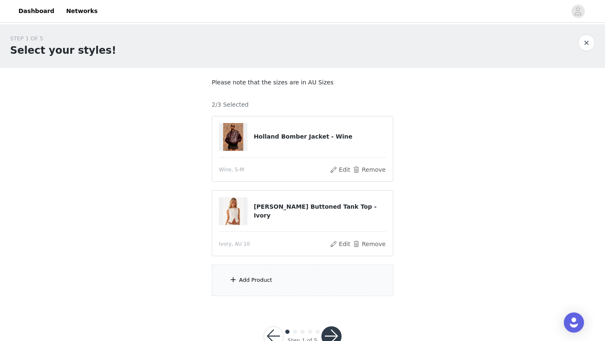
click at [248, 276] on div "Add Product" at bounding box center [255, 280] width 33 height 8
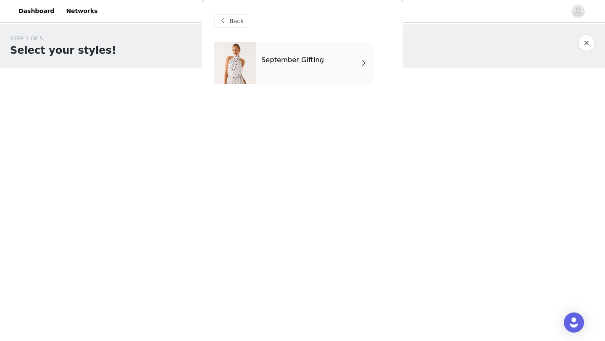
click at [295, 87] on div "September Gifting" at bounding box center [302, 69] width 177 height 55
click at [302, 65] on div "September Gifting" at bounding box center [314, 63] width 117 height 42
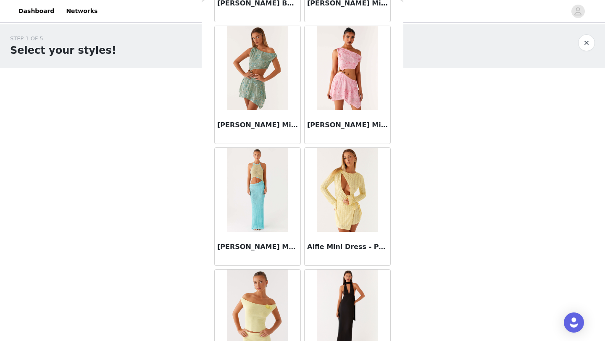
scroll to position [945, 0]
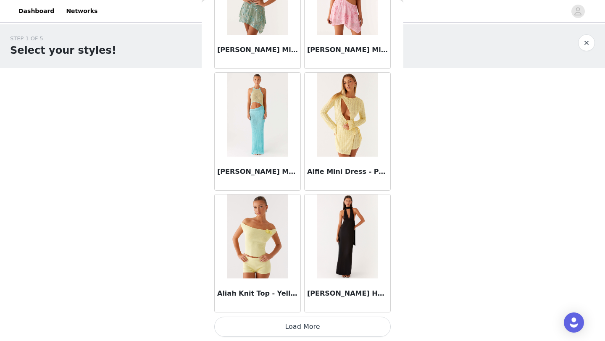
click at [315, 319] on button "Load More" at bounding box center [302, 327] width 177 height 20
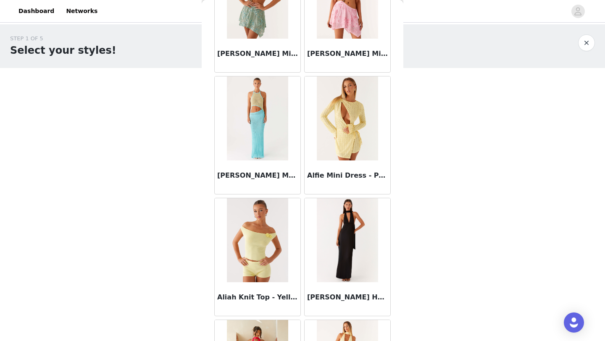
scroll to position [25, 0]
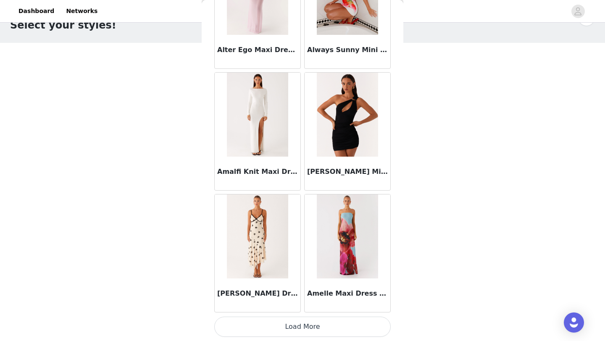
click at [308, 335] on button "Load More" at bounding box center [302, 327] width 177 height 20
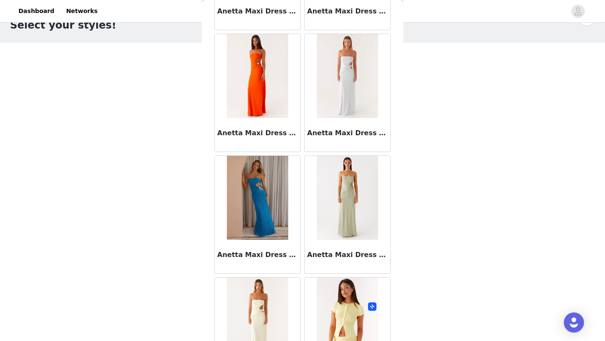
scroll to position [3382, 0]
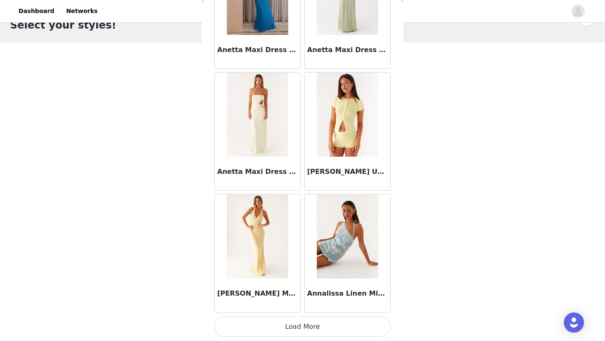
click at [319, 326] on button "Load More" at bounding box center [302, 327] width 177 height 20
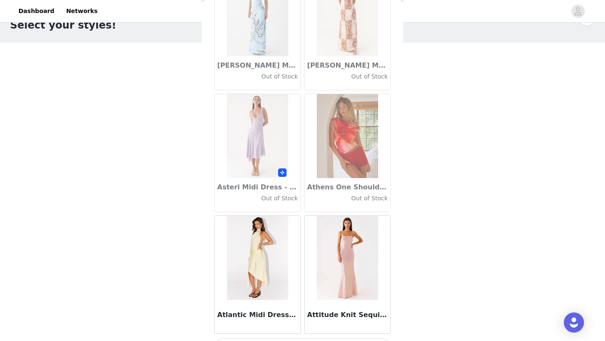
scroll to position [4601, 0]
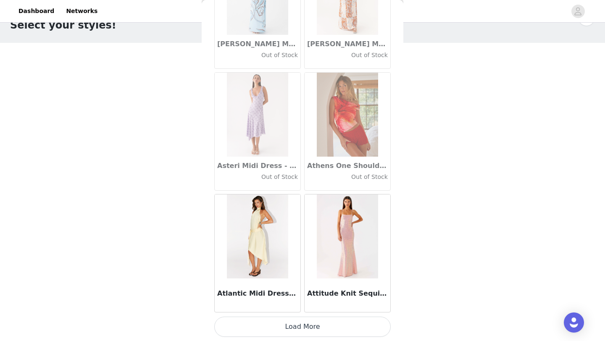
click at [295, 328] on button "Load More" at bounding box center [302, 327] width 177 height 20
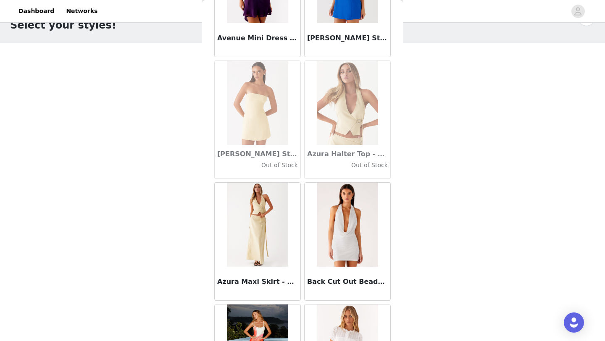
scroll to position [5820, 0]
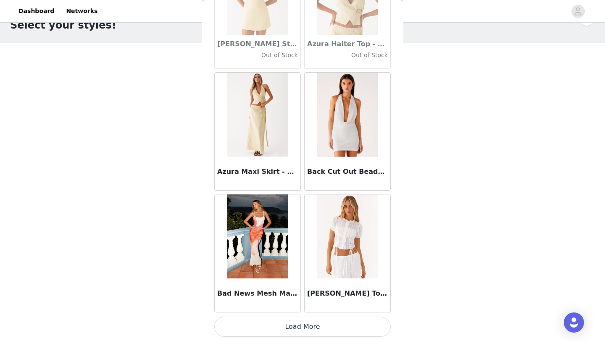
click at [306, 321] on button "Load More" at bounding box center [302, 327] width 177 height 20
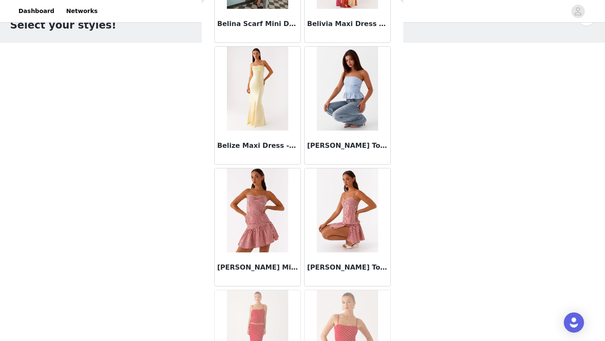
scroll to position [6214, 0]
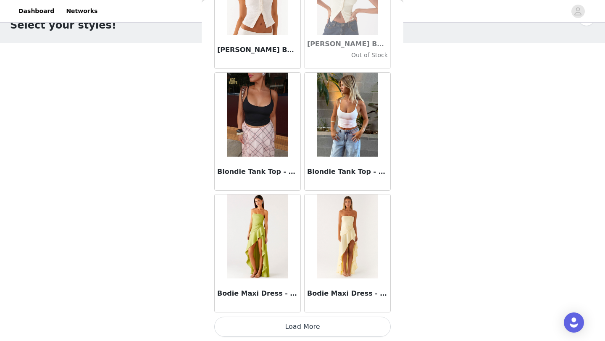
click at [333, 331] on button "Load More" at bounding box center [302, 327] width 177 height 20
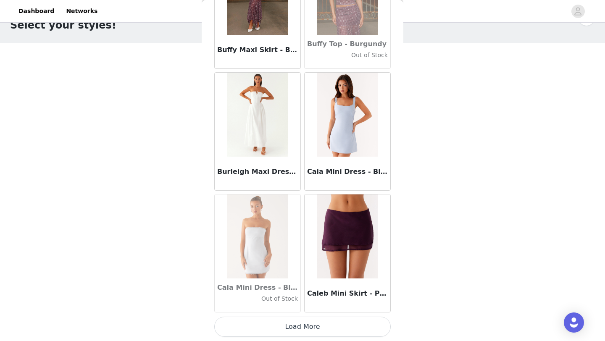
click at [337, 322] on button "Load More" at bounding box center [302, 327] width 177 height 20
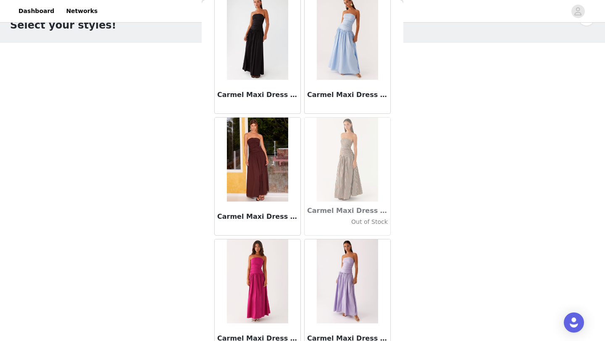
scroll to position [8943, 0]
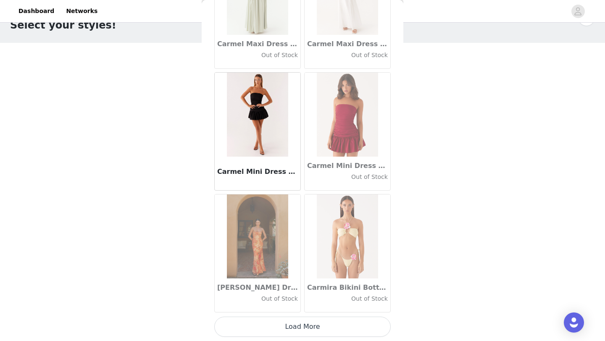
click at [330, 328] on button "Load More" at bounding box center [302, 327] width 177 height 20
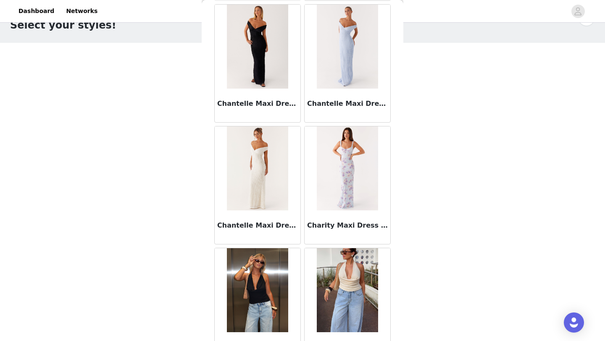
scroll to position [10695, 0]
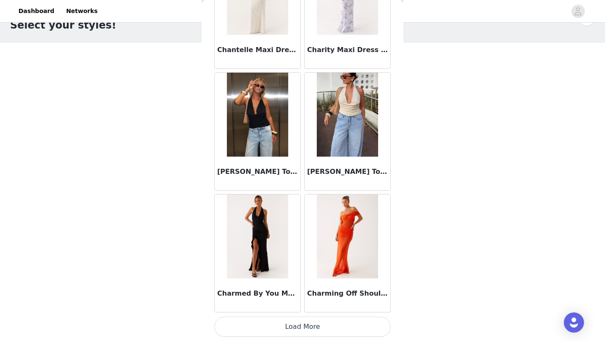
click at [317, 325] on button "Load More" at bounding box center [302, 327] width 177 height 20
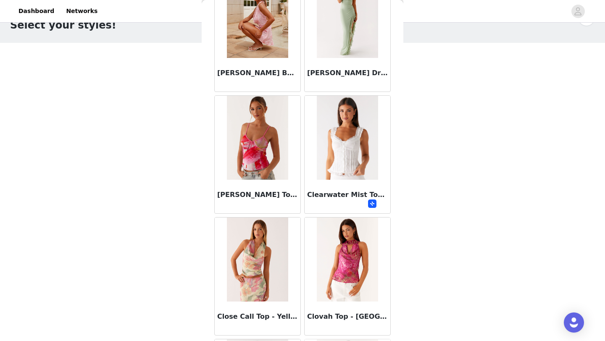
scroll to position [11556, 0]
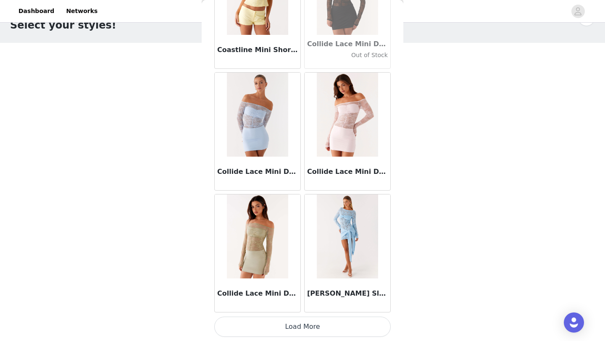
click at [346, 325] on button "Load More" at bounding box center [302, 327] width 177 height 20
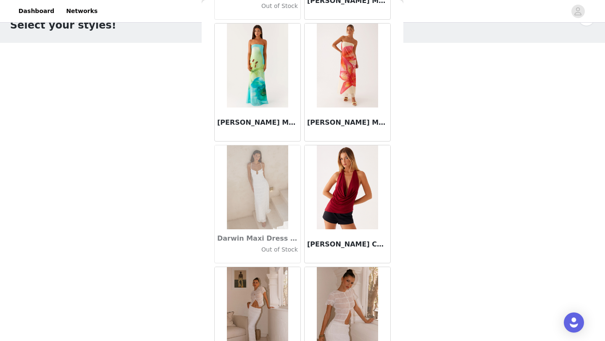
scroll to position [13133, 0]
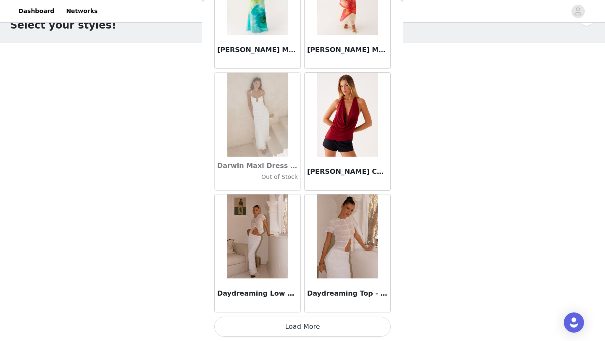
click at [307, 324] on button "Load More" at bounding box center [302, 327] width 177 height 20
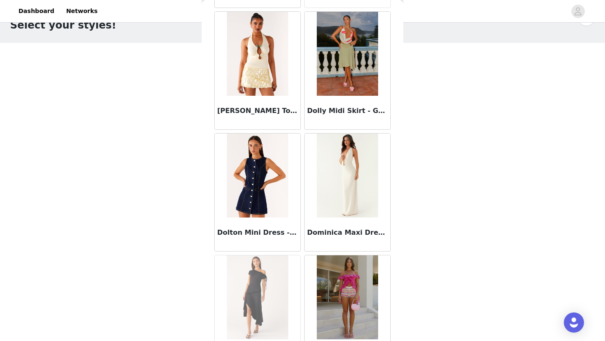
scroll to position [14351, 0]
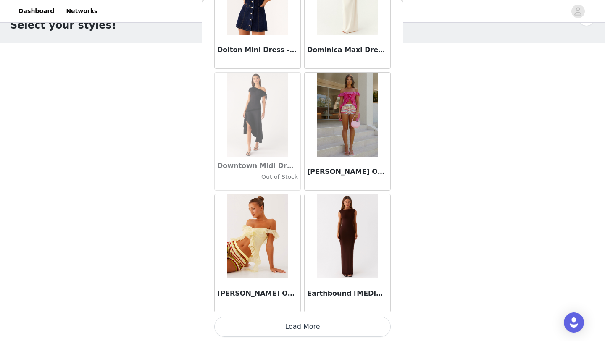
click at [308, 329] on button "Load More" at bounding box center [302, 327] width 177 height 20
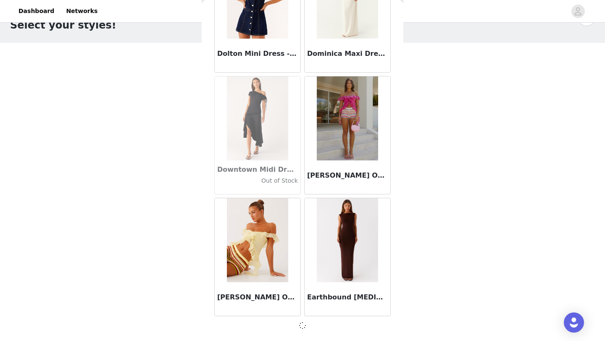
scroll to position [14348, 0]
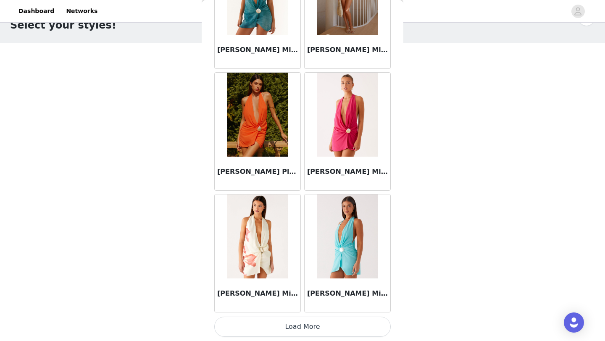
click at [298, 322] on button "Load More" at bounding box center [302, 327] width 177 height 20
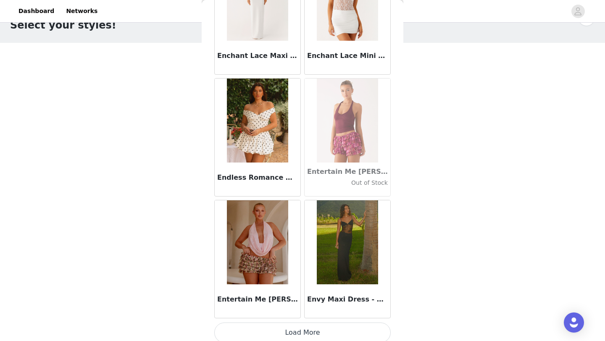
scroll to position [16789, 0]
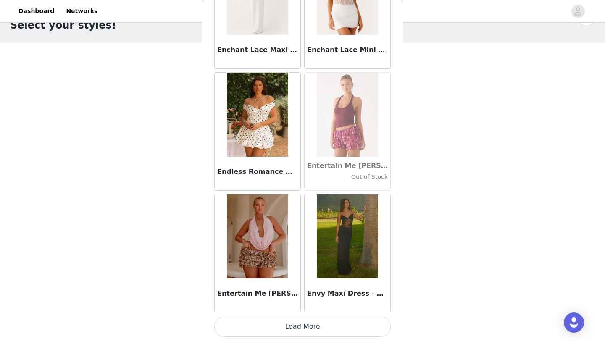
click at [295, 331] on button "Load More" at bounding box center [302, 327] width 177 height 20
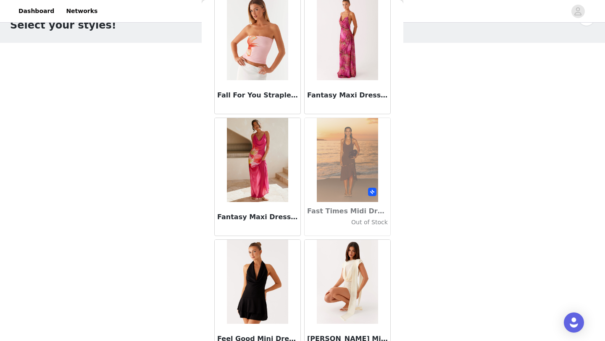
scroll to position [18008, 0]
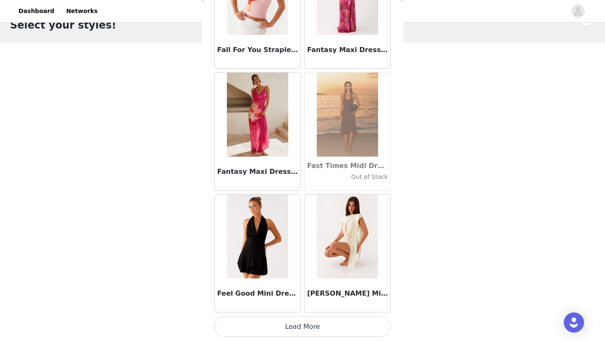
click at [327, 330] on button "Load More" at bounding box center [302, 327] width 177 height 20
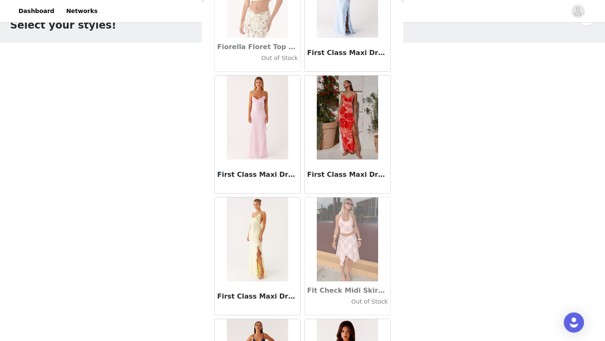
scroll to position [19226, 0]
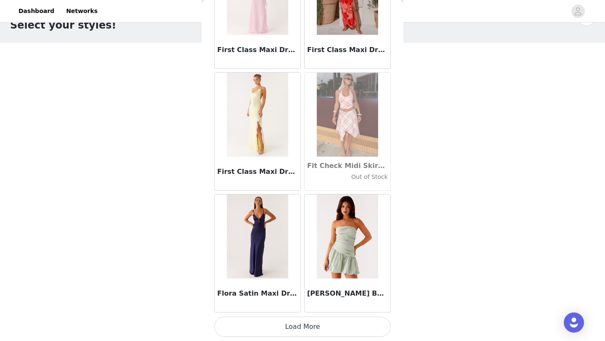
click at [318, 322] on button "Load More" at bounding box center [302, 327] width 177 height 20
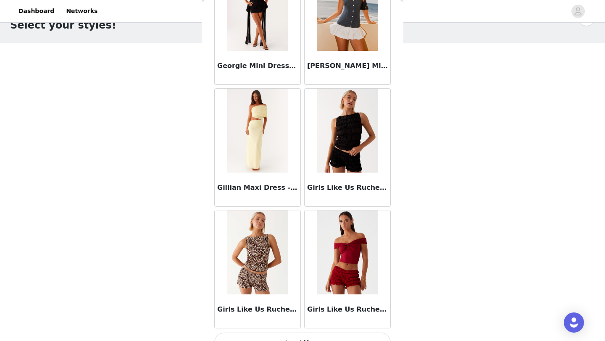
scroll to position [20445, 0]
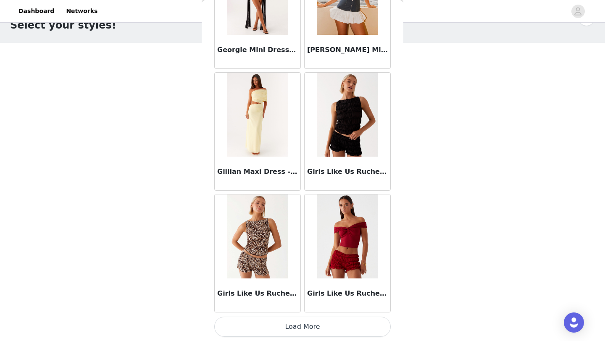
click at [327, 332] on button "Load More" at bounding box center [302, 327] width 177 height 20
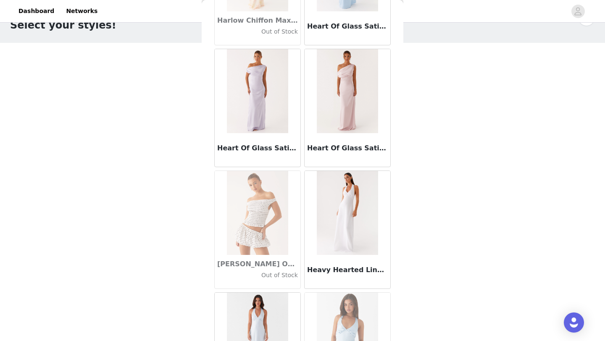
scroll to position [21664, 0]
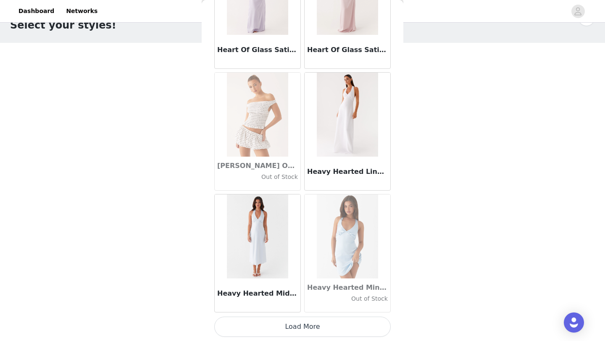
click at [314, 335] on button "Load More" at bounding box center [302, 327] width 177 height 20
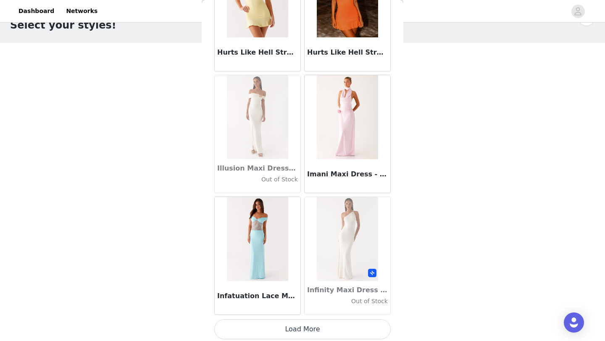
scroll to position [22883, 0]
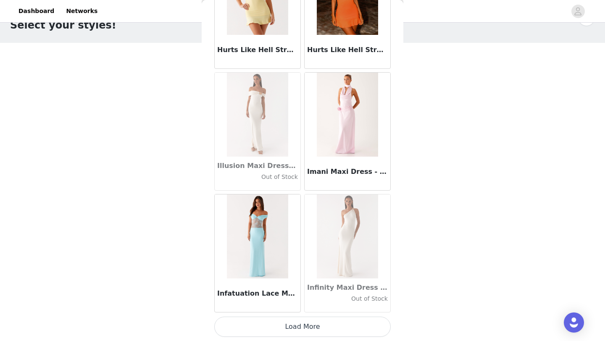
click at [329, 322] on button "Load More" at bounding box center [302, 327] width 177 height 20
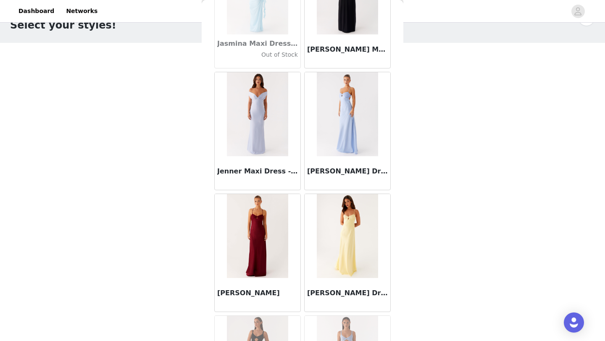
scroll to position [24102, 0]
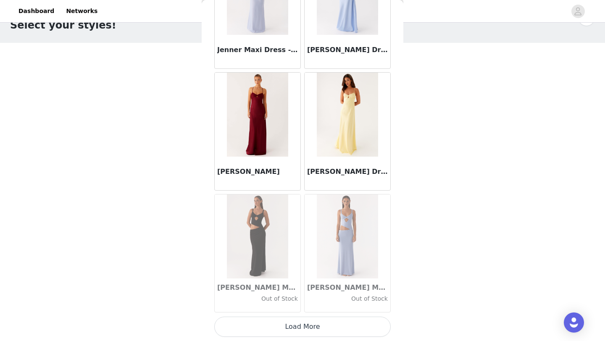
click at [327, 329] on button "Load More" at bounding box center [302, 327] width 177 height 20
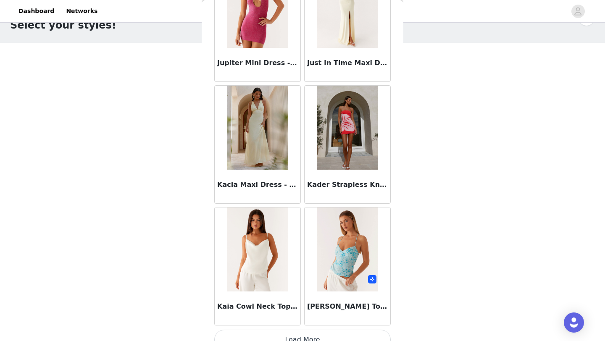
scroll to position [25320, 0]
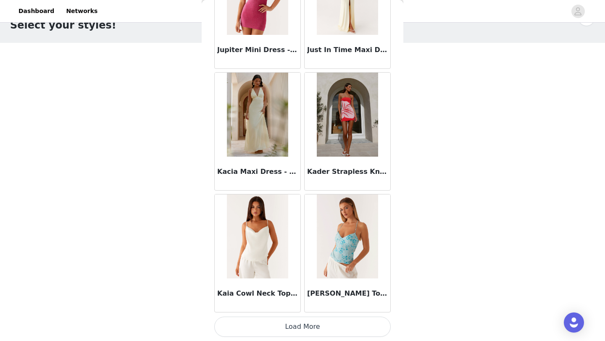
click at [324, 329] on button "Load More" at bounding box center [302, 327] width 177 height 20
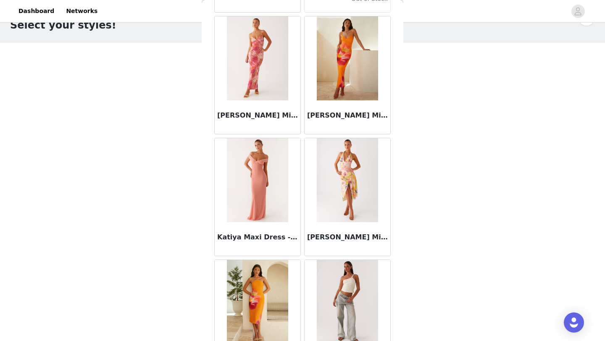
scroll to position [26539, 0]
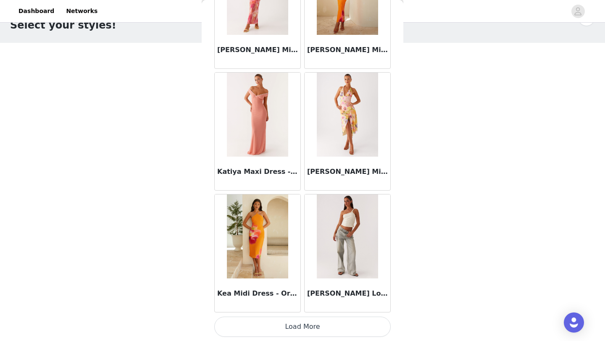
click at [314, 326] on button "Load More" at bounding box center [302, 327] width 177 height 20
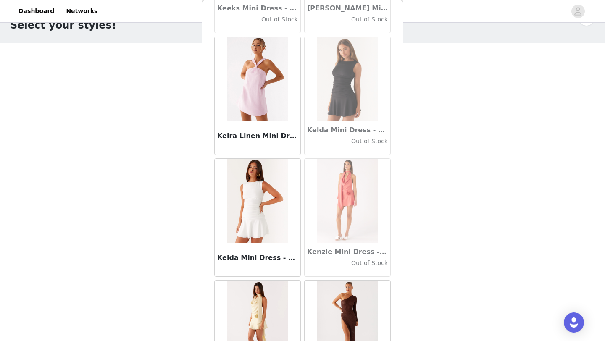
scroll to position [27050, 0]
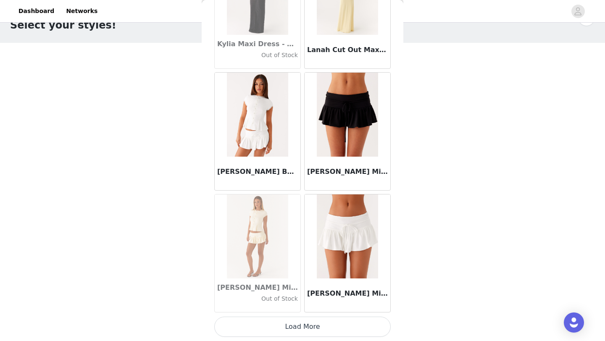
click at [313, 332] on button "Load More" at bounding box center [302, 327] width 177 height 20
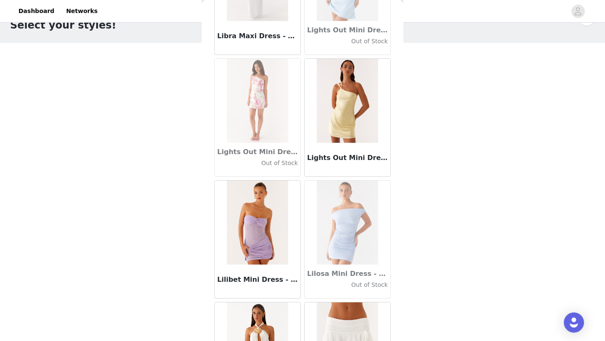
scroll to position [28977, 0]
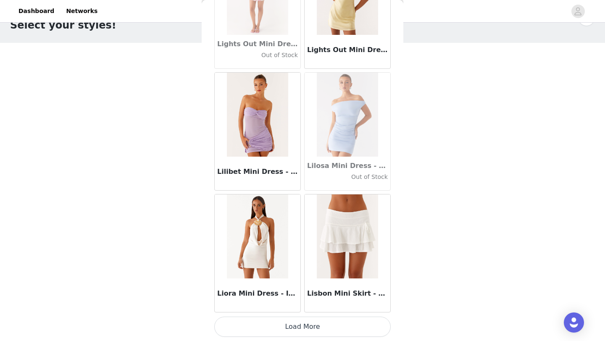
click at [299, 328] on button "Load More" at bounding box center [302, 327] width 177 height 20
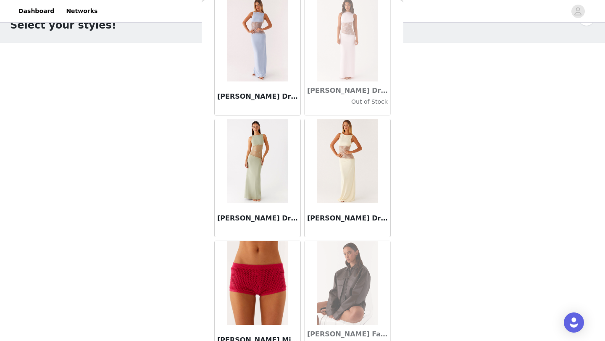
scroll to position [30195, 0]
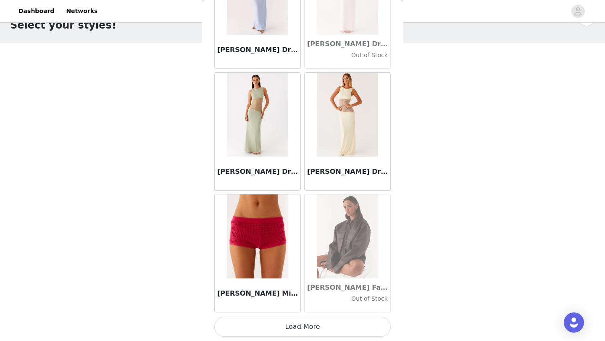
click at [301, 332] on button "Load More" at bounding box center [302, 327] width 177 height 20
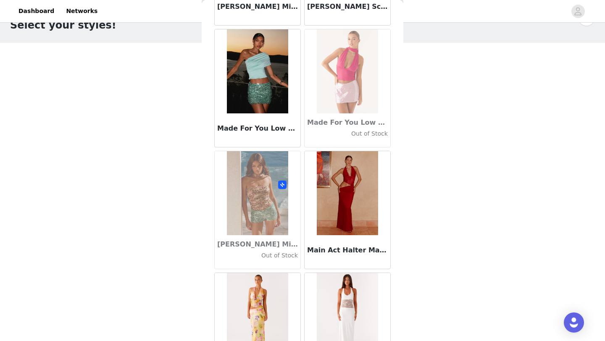
scroll to position [31414, 0]
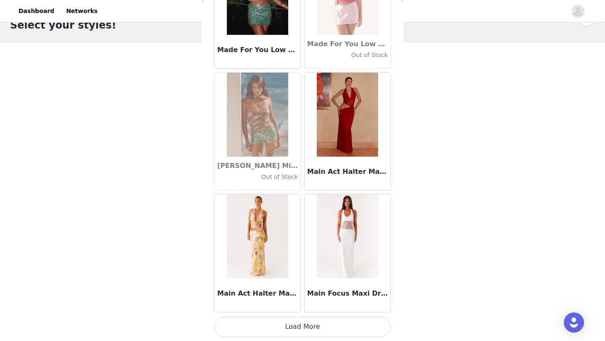
click at [287, 334] on button "Load More" at bounding box center [302, 327] width 177 height 20
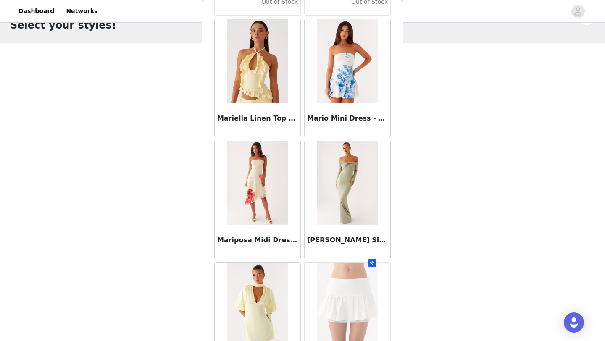
scroll to position [32633, 0]
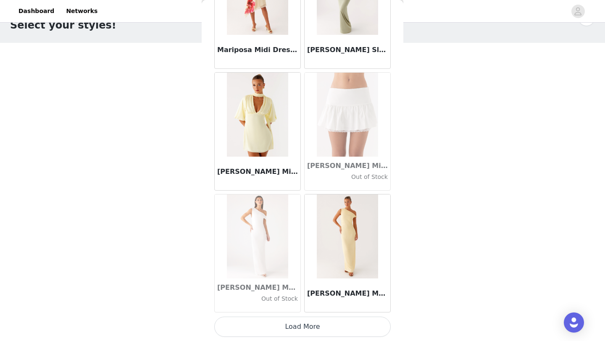
click at [310, 323] on button "Load More" at bounding box center [302, 327] width 177 height 20
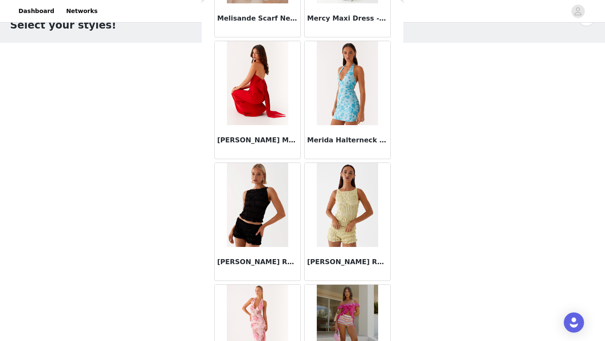
scroll to position [33274, 0]
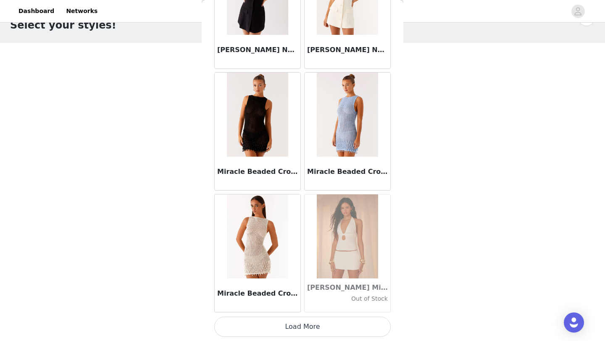
click at [304, 329] on button "Load More" at bounding box center [302, 327] width 177 height 20
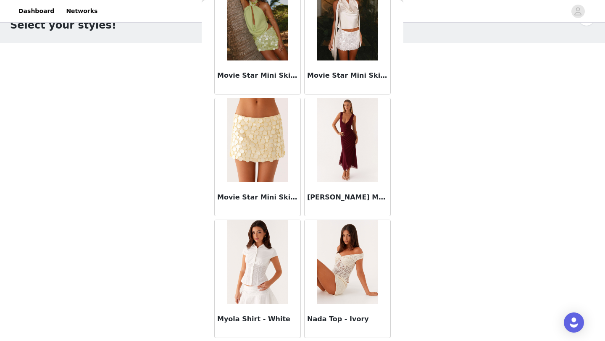
scroll to position [35071, 0]
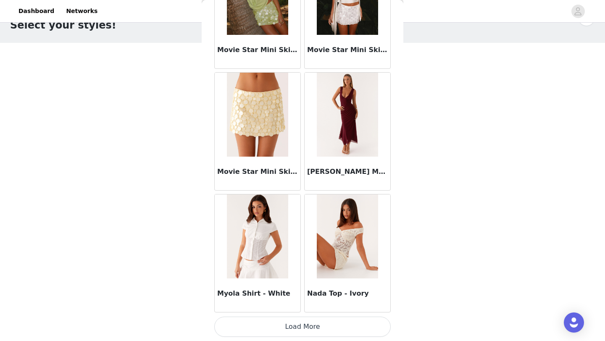
click at [322, 330] on button "Load More" at bounding box center [302, 327] width 177 height 20
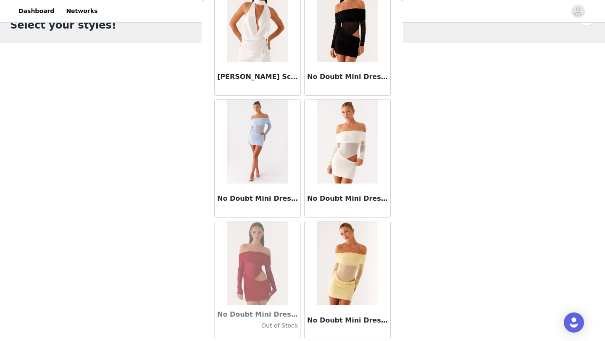
scroll to position [36289, 0]
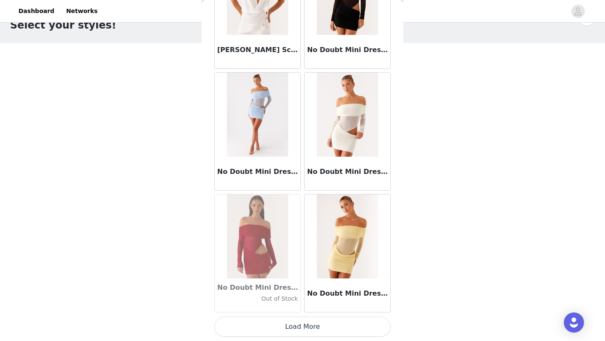
click at [308, 329] on button "Load More" at bounding box center [302, 327] width 177 height 20
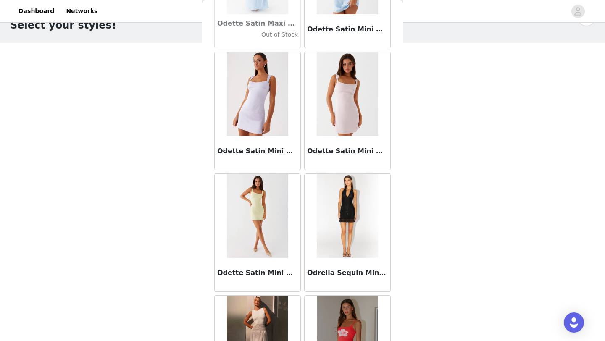
scroll to position [37508, 0]
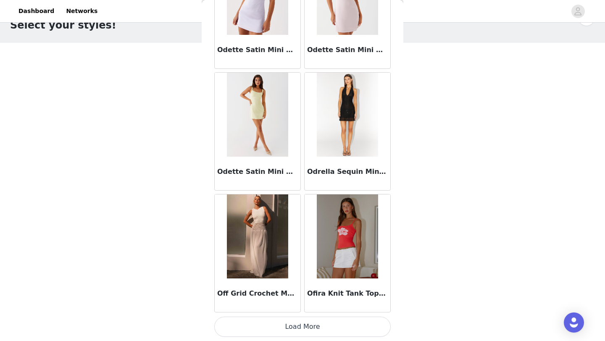
click at [305, 324] on button "Load More" at bounding box center [302, 327] width 177 height 20
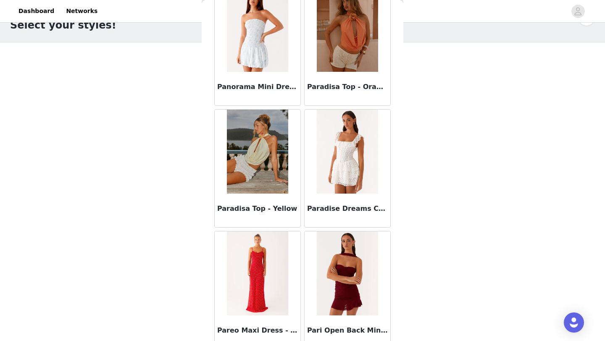
scroll to position [38727, 0]
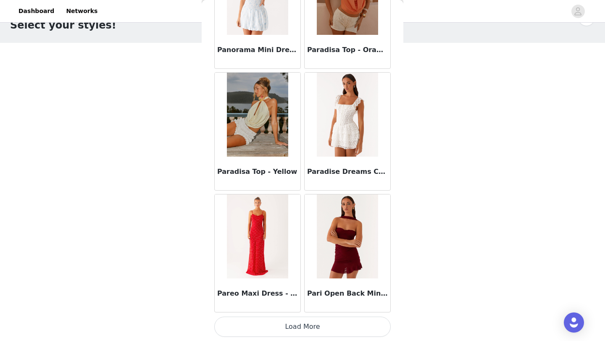
click at [302, 326] on button "Load More" at bounding box center [302, 327] width 177 height 20
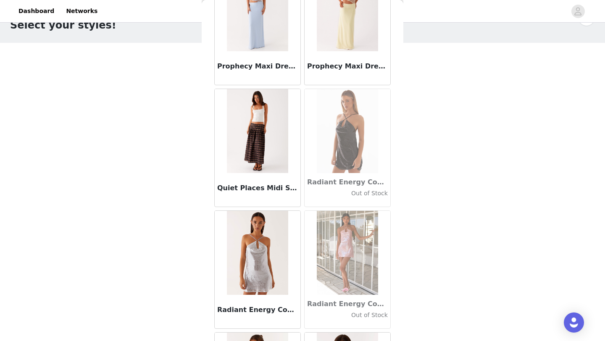
scroll to position [39946, 0]
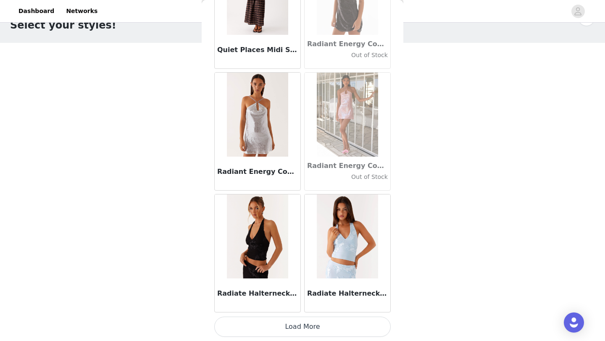
click at [297, 330] on button "Load More" at bounding box center [302, 327] width 177 height 20
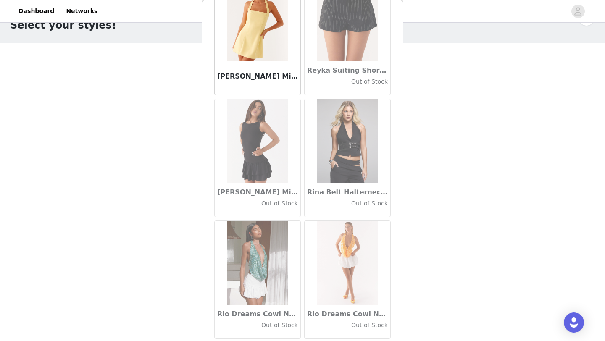
scroll to position [41164, 0]
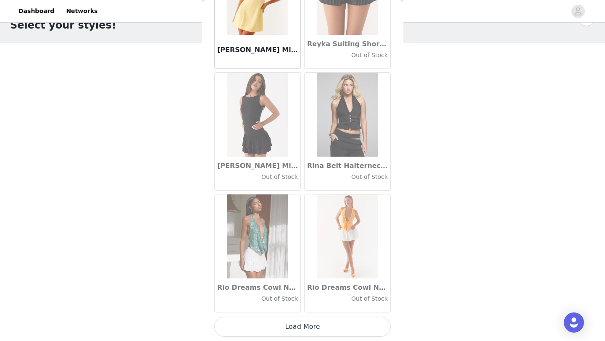
click at [311, 331] on button "Load More" at bounding box center [302, 327] width 177 height 20
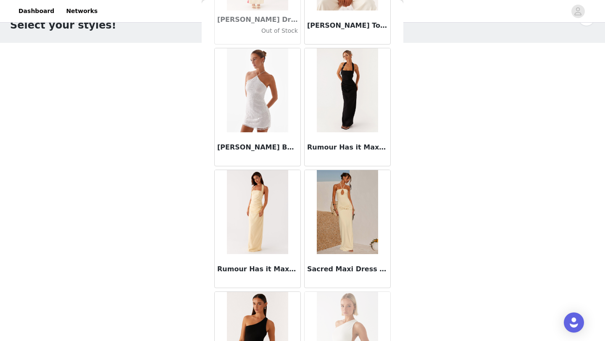
scroll to position [42383, 0]
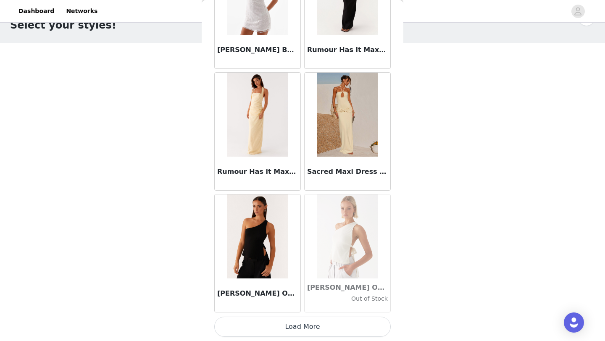
click at [306, 329] on button "Load More" at bounding box center [302, 327] width 177 height 20
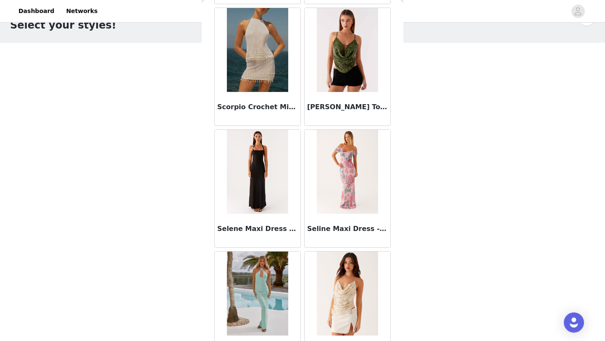
scroll to position [43602, 0]
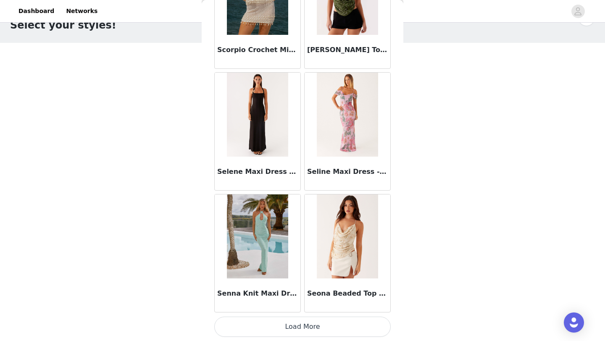
click at [298, 323] on button "Load More" at bounding box center [302, 327] width 177 height 20
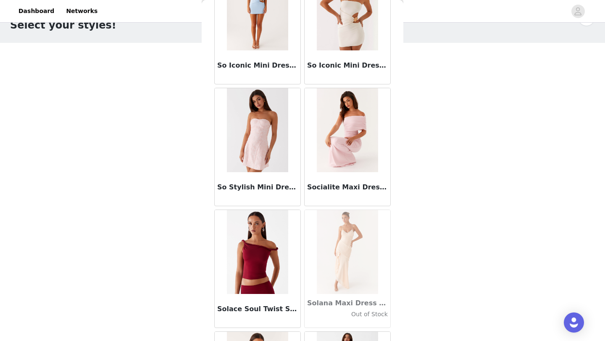
scroll to position [44821, 0]
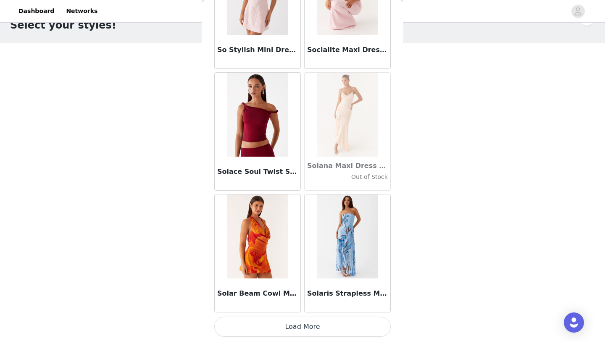
click at [302, 327] on button "Load More" at bounding box center [302, 327] width 177 height 20
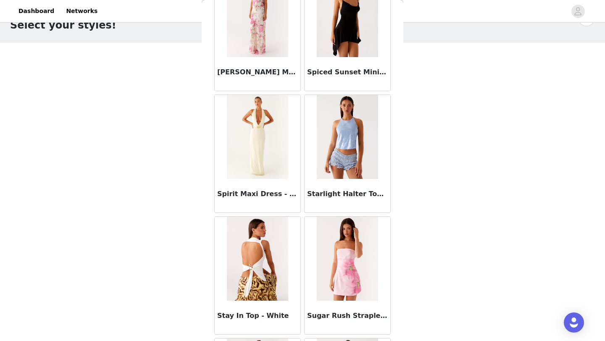
scroll to position [46040, 0]
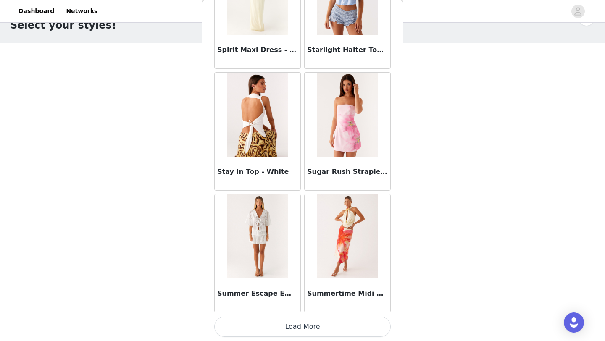
click at [308, 328] on button "Load More" at bounding box center [302, 327] width 177 height 20
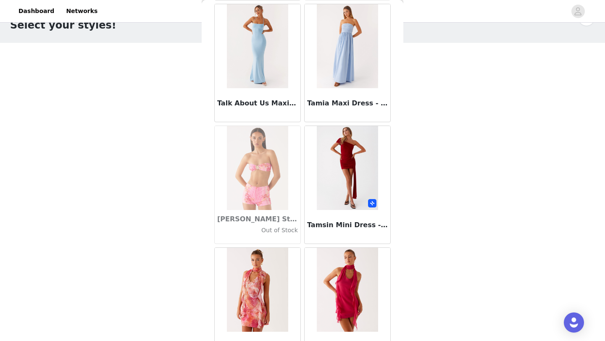
scroll to position [47258, 0]
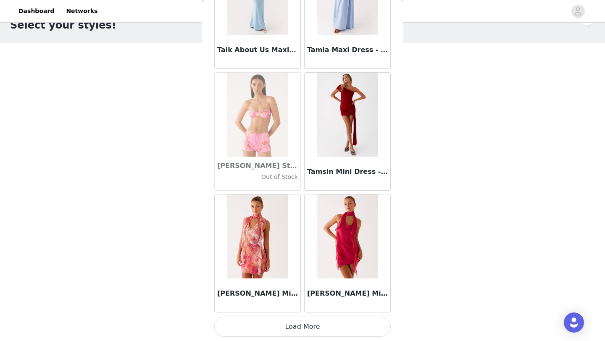
click at [327, 322] on button "Load More" at bounding box center [302, 327] width 177 height 20
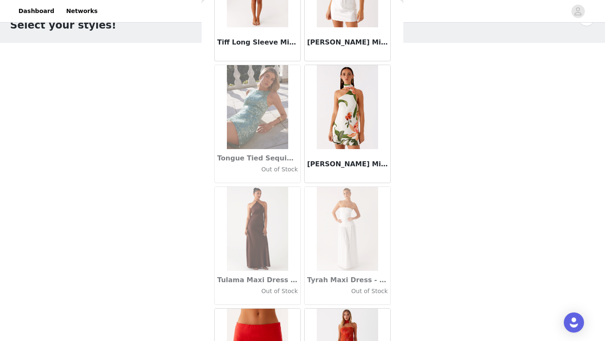
scroll to position [48477, 0]
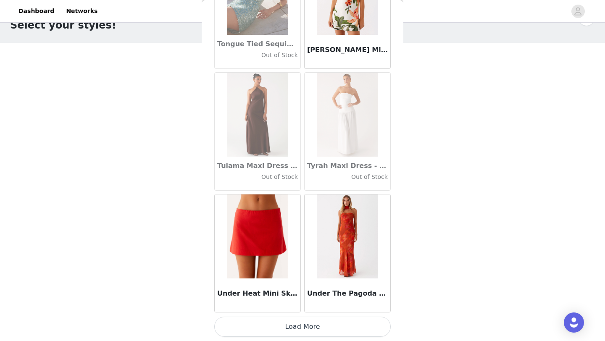
click at [310, 325] on button "Load More" at bounding box center [302, 327] width 177 height 20
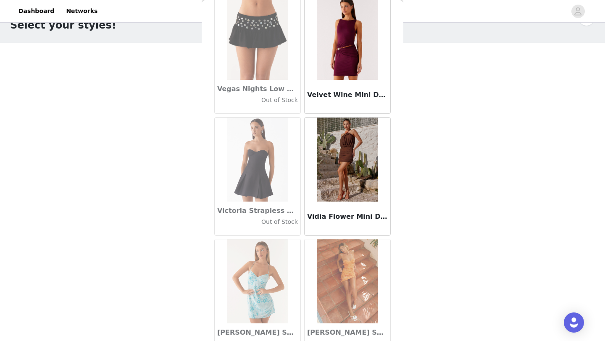
scroll to position [49696, 0]
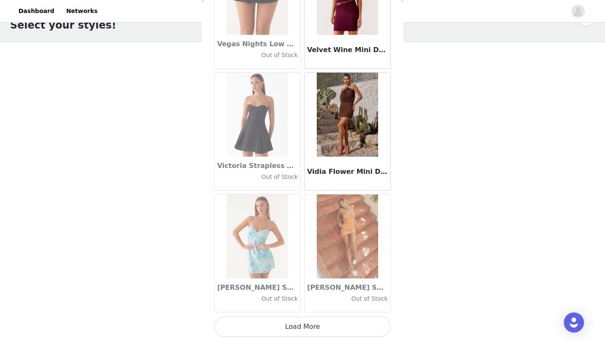
click at [308, 333] on button "Load More" at bounding box center [302, 327] width 177 height 20
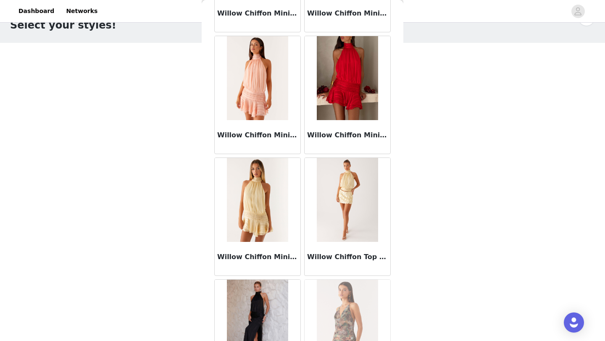
scroll to position [50915, 0]
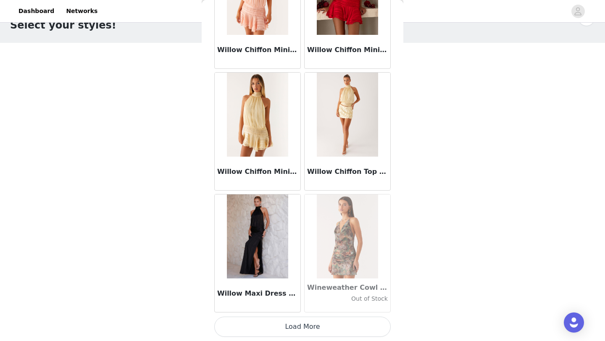
click at [300, 330] on button "Load More" at bounding box center [302, 327] width 177 height 20
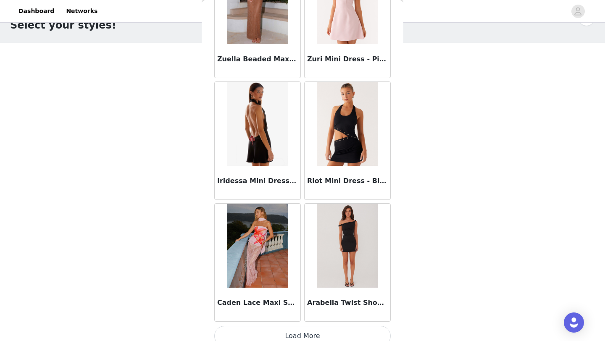
scroll to position [52133, 0]
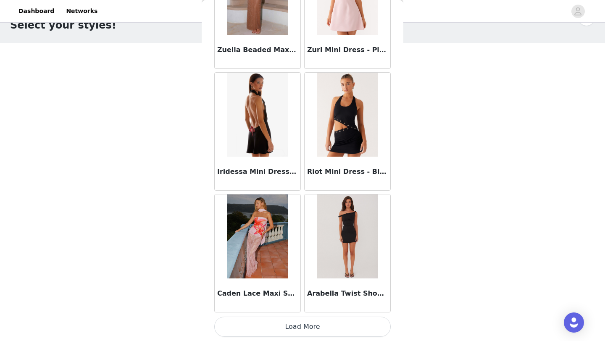
click at [302, 329] on button "Load More" at bounding box center [302, 327] width 177 height 20
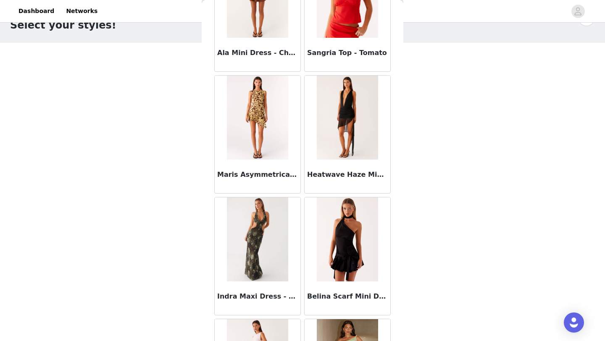
scroll to position [52981, 0]
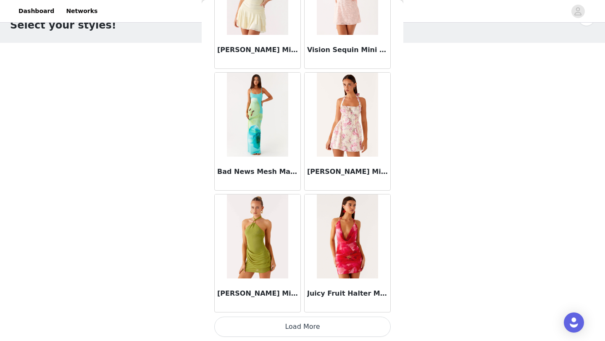
click at [303, 323] on button "Load More" at bounding box center [302, 327] width 177 height 20
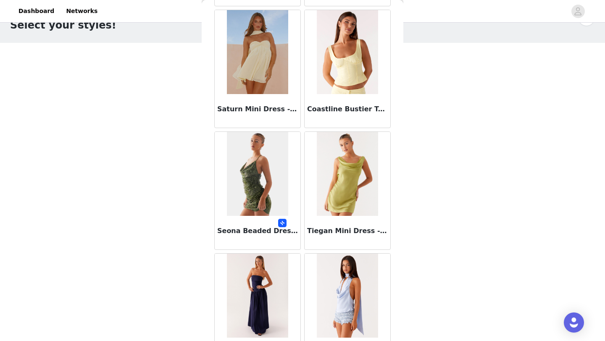
scroll to position [54571, 0]
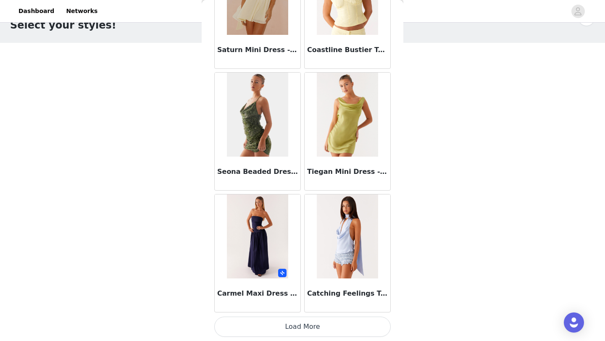
click at [293, 335] on button "Load More" at bounding box center [302, 327] width 177 height 20
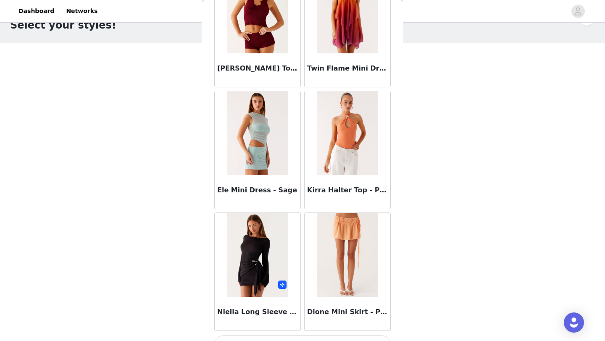
scroll to position [55790, 0]
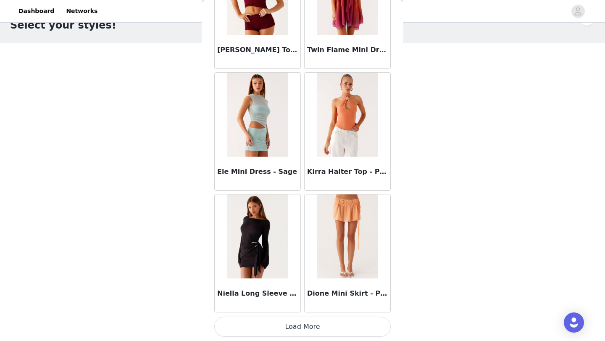
click at [277, 321] on button "Load More" at bounding box center [302, 327] width 177 height 20
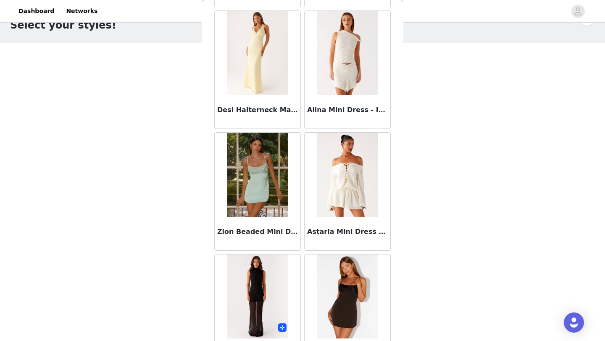
scroll to position [56837, 0]
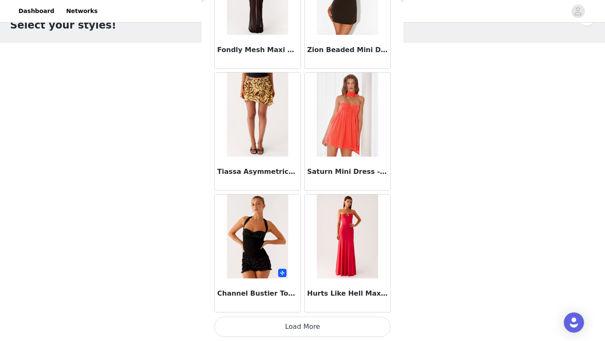
click at [283, 327] on button "Load More" at bounding box center [302, 327] width 177 height 20
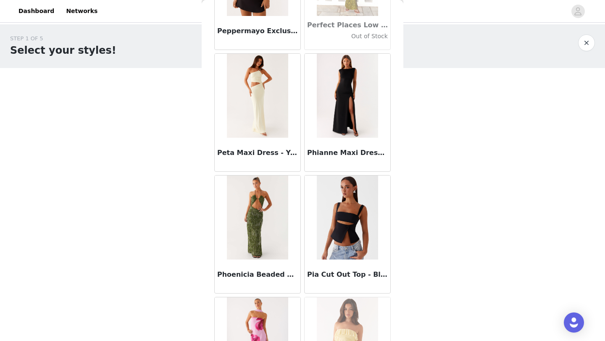
scroll to position [38984, 0]
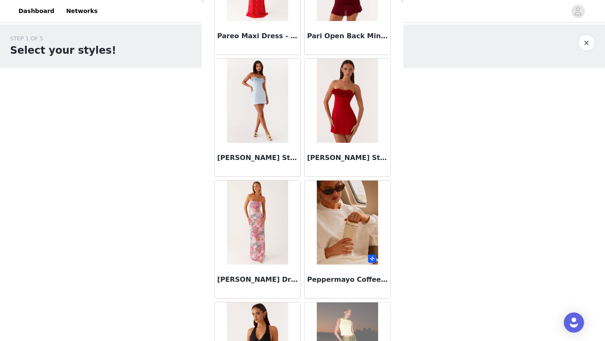
click at [351, 225] on img at bounding box center [347, 223] width 61 height 84
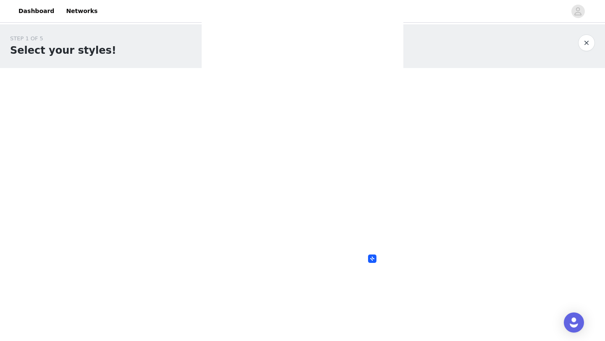
scroll to position [0, 0]
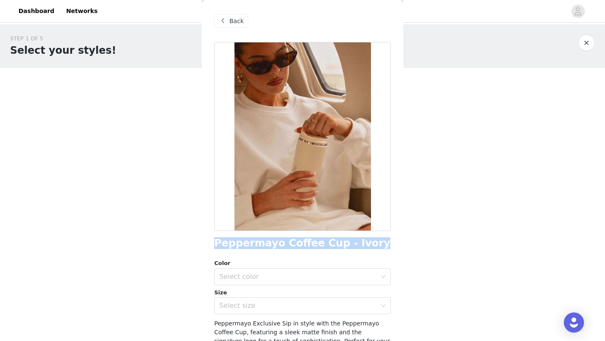
drag, startPoint x: 360, startPoint y: 245, endPoint x: 213, endPoint y: 242, distance: 146.7
click at [213, 242] on div "Back Peppermayo Coffee Cup - Ivory Color Select color Size Select size Pepperma…" at bounding box center [303, 170] width 202 height 341
copy h1 "Peppermayo Coffee Cup - Ivory"
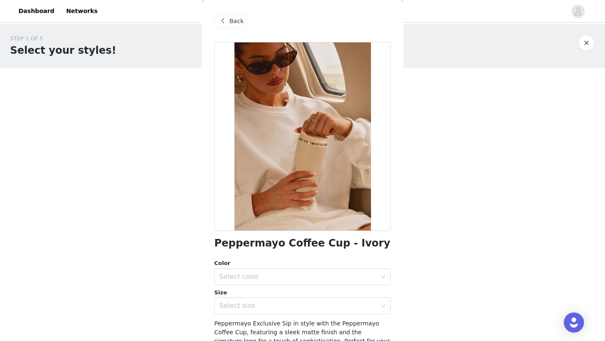
click at [239, 25] on span "Back" at bounding box center [236, 21] width 14 height 9
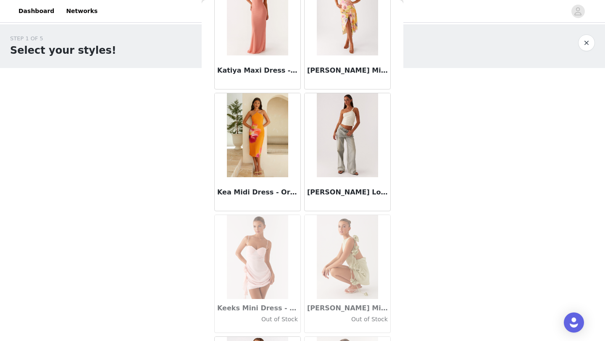
scroll to position [26532, 0]
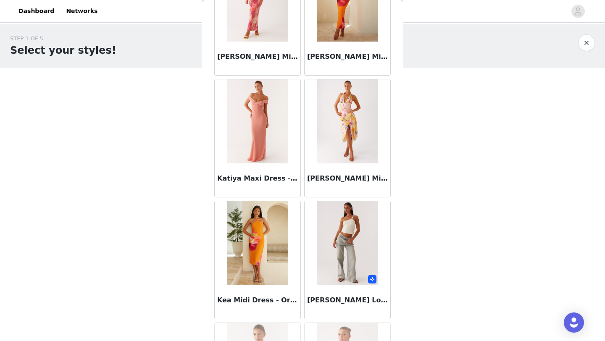
click at [363, 229] on img at bounding box center [347, 243] width 61 height 84
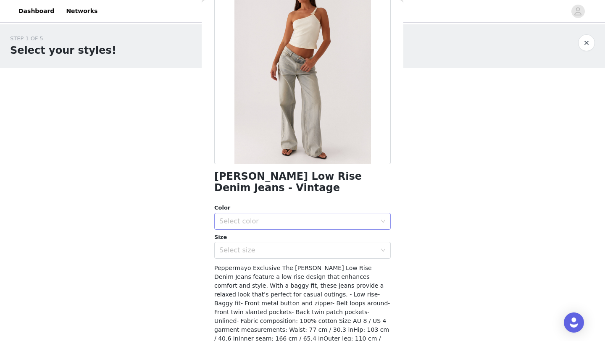
scroll to position [74, 0]
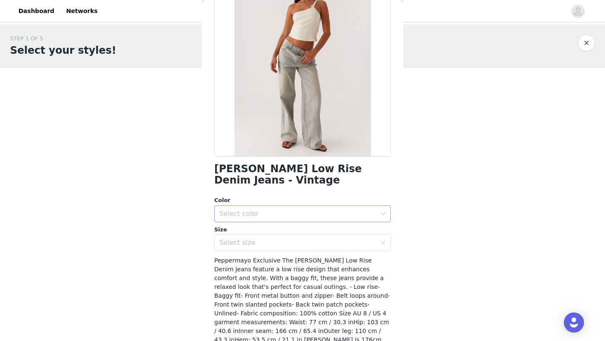
click at [307, 212] on div "Select color" at bounding box center [297, 214] width 157 height 8
click at [294, 234] on li "Vintage" at bounding box center [302, 232] width 177 height 13
click at [294, 245] on div "Select size" at bounding box center [297, 243] width 157 height 8
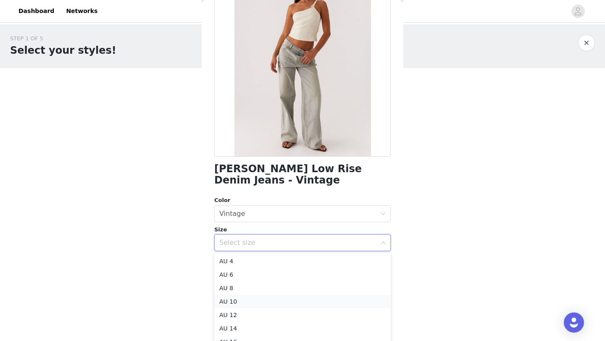
click at [287, 295] on li "AU 10" at bounding box center [302, 301] width 177 height 13
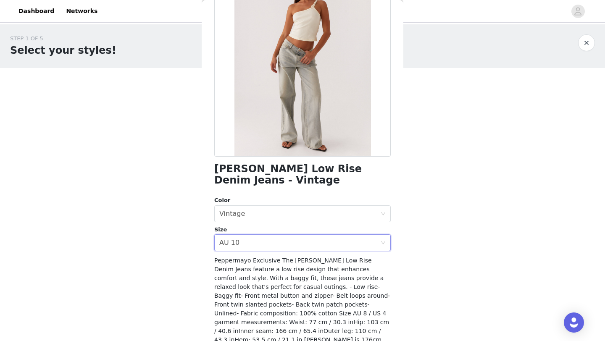
scroll to position [113, 0]
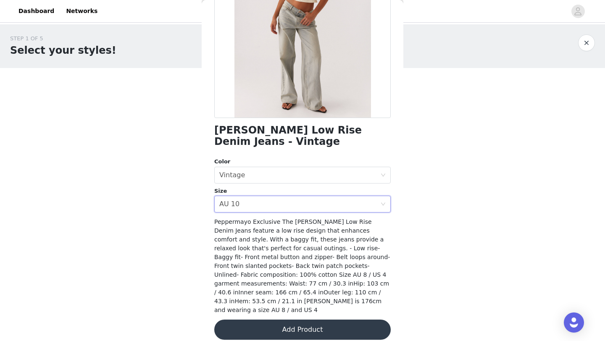
click at [294, 320] on button "Add Product" at bounding box center [302, 330] width 177 height 20
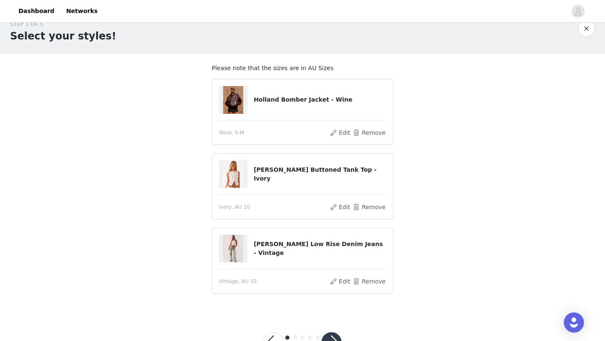
scroll to position [45, 0]
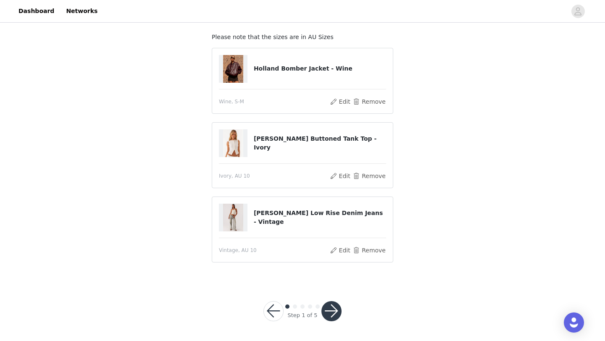
click at [325, 311] on button "button" at bounding box center [332, 311] width 20 height 20
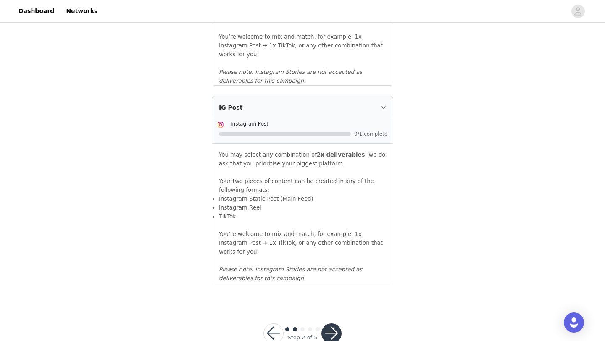
scroll to position [901, 0]
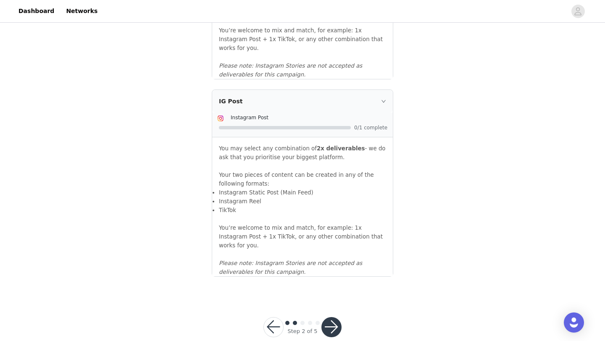
click at [332, 317] on button "button" at bounding box center [332, 327] width 20 height 20
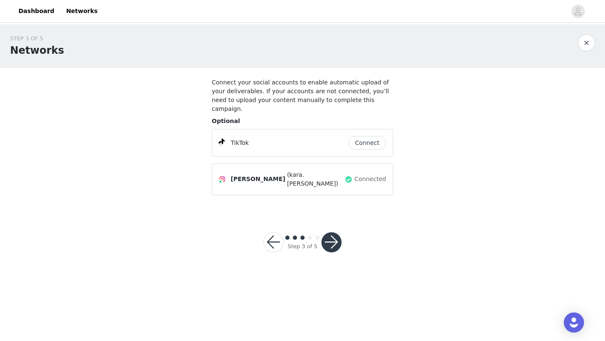
click at [329, 234] on button "button" at bounding box center [332, 242] width 20 height 20
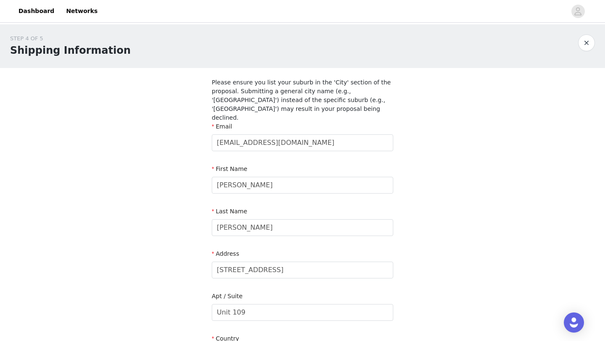
scroll to position [267, 0]
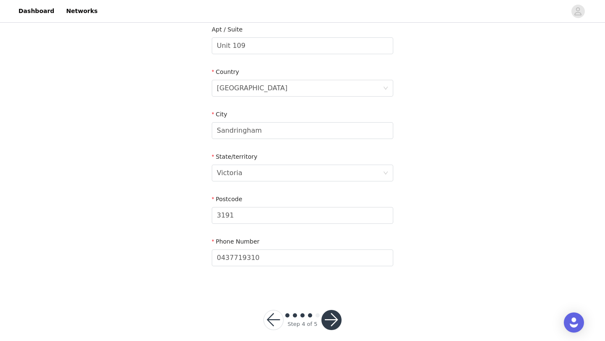
click at [333, 310] on button "button" at bounding box center [332, 320] width 20 height 20
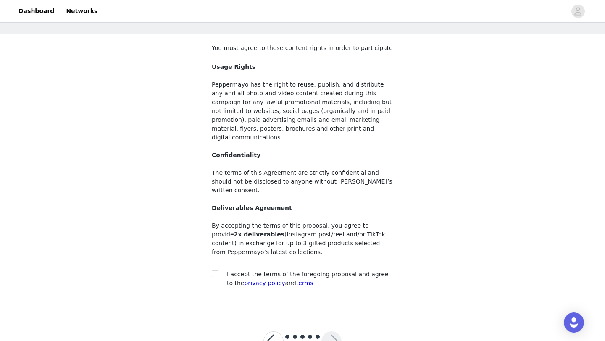
scroll to position [47, 0]
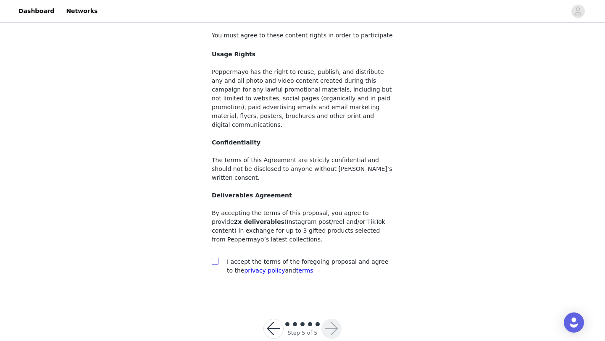
click at [213, 258] on input "checkbox" at bounding box center [215, 261] width 6 height 6
checkbox input "true"
click at [336, 319] on button "button" at bounding box center [332, 329] width 20 height 20
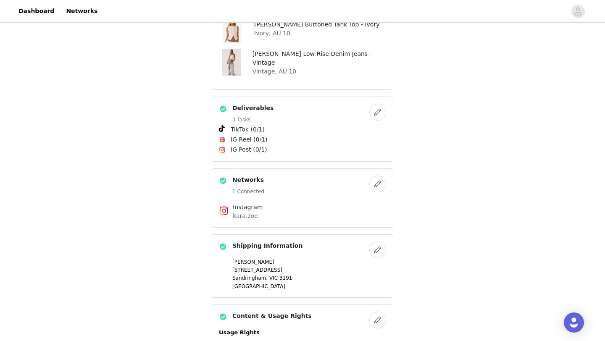
scroll to position [619, 0]
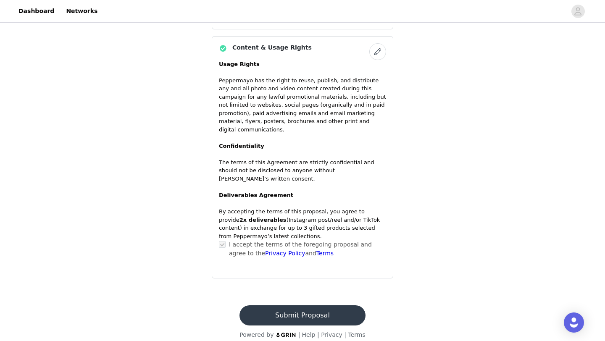
click at [285, 306] on button "Submit Proposal" at bounding box center [303, 316] width 126 height 20
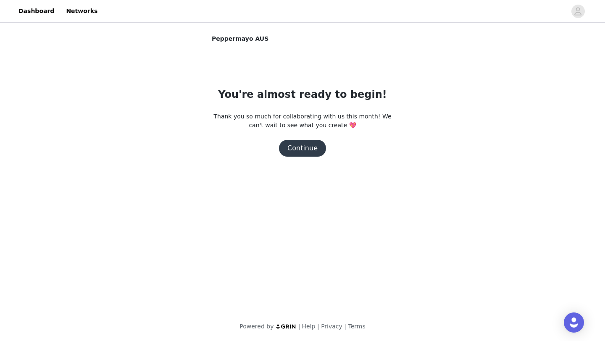
click at [299, 151] on button "Continue" at bounding box center [302, 148] width 47 height 17
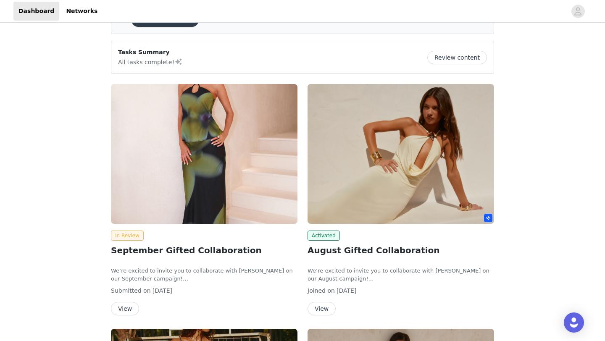
scroll to position [90, 0]
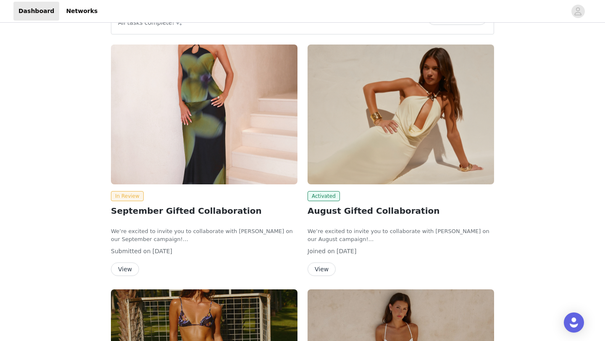
click at [127, 272] on button "View" at bounding box center [125, 269] width 28 height 13
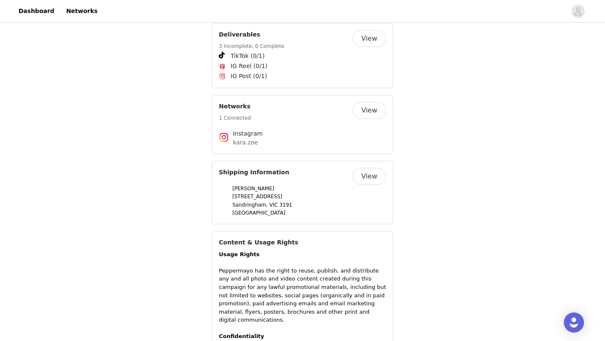
scroll to position [634, 0]
